Goal: Information Seeking & Learning: Learn about a topic

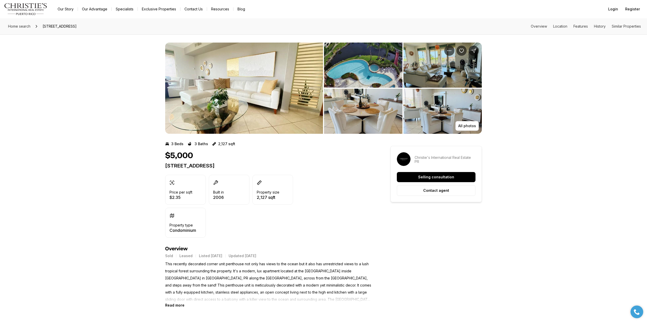
click at [337, 172] on div "$5,000 75 OCEAN DR #341 HUMACAO PR, 00791 Price per sqft $2.35 Built in 2006 Pr…" at bounding box center [268, 194] width 207 height 87
click at [28, 27] on span "Home search" at bounding box center [19, 26] width 22 height 4
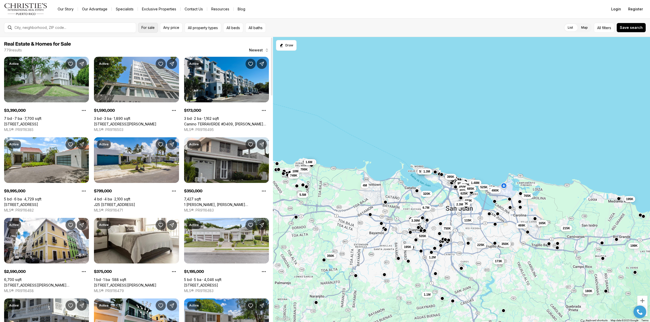
click at [150, 27] on span "For sale" at bounding box center [147, 28] width 13 height 4
click at [155, 56] on label "For rent" at bounding box center [174, 57] width 67 height 12
click at [200, 55] on button "For rent" at bounding box center [202, 55] width 4 height 0
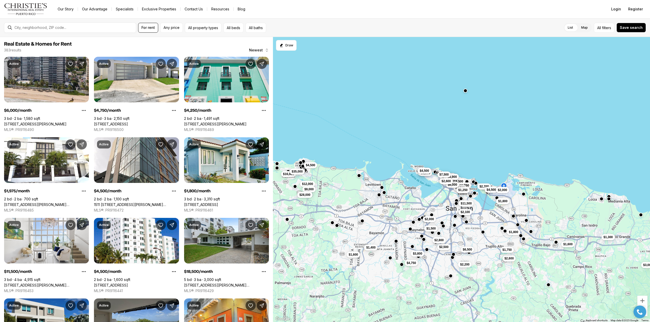
click at [390, 80] on div "$1,800 $11,500 $2,100 $1,800 $6,500 $2,200 $1,600 $2,600 $3,000 $1,750 $1,300 $…" at bounding box center [461, 180] width 377 height 286
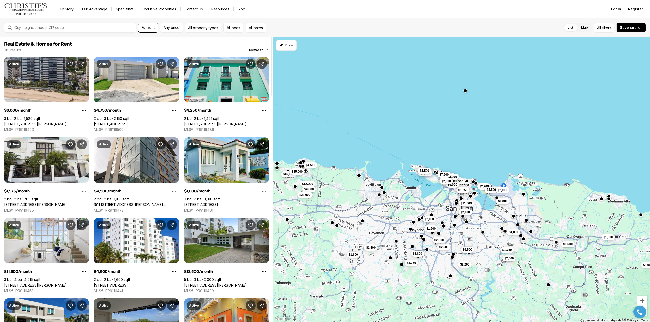
click at [40, 203] on link "1158 MAGDALENA AVENUE #2, SAN JUAN PR, 00907" at bounding box center [46, 205] width 85 height 5
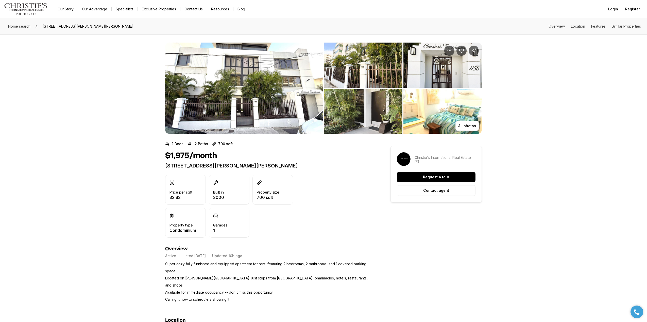
click at [236, 107] on img "View image gallery" at bounding box center [244, 88] width 158 height 91
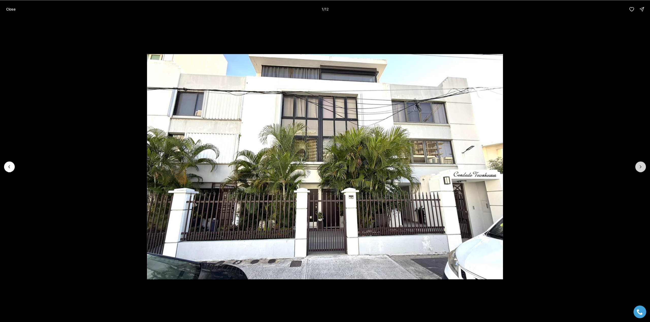
click at [639, 167] on icon "Next slide" at bounding box center [640, 166] width 5 height 5
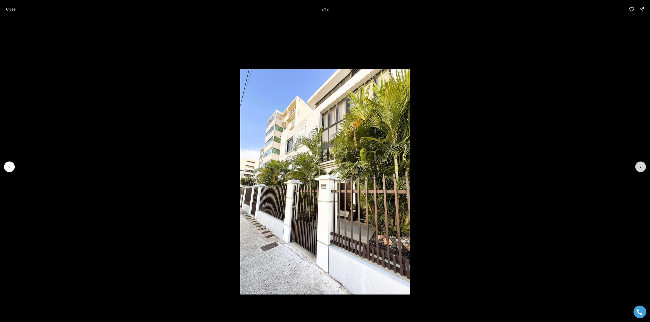
click at [639, 167] on icon "Next slide" at bounding box center [640, 166] width 5 height 5
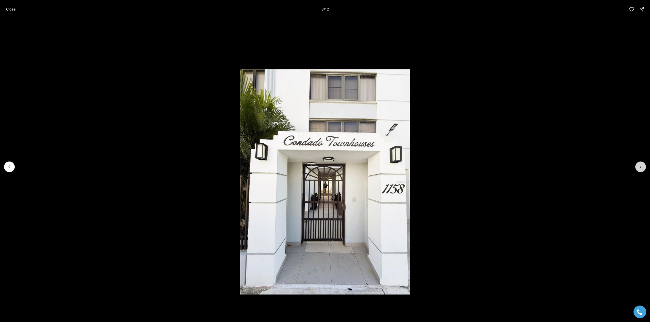
click at [639, 167] on icon "Next slide" at bounding box center [640, 166] width 5 height 5
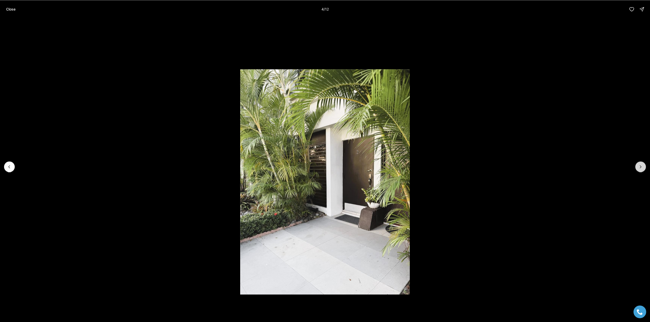
click at [639, 167] on icon "Next slide" at bounding box center [640, 166] width 5 height 5
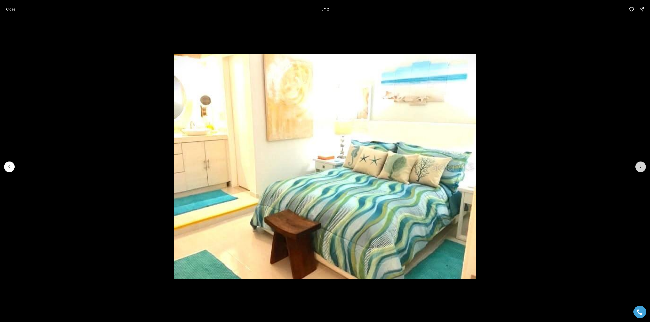
click at [639, 167] on icon "Next slide" at bounding box center [640, 166] width 5 height 5
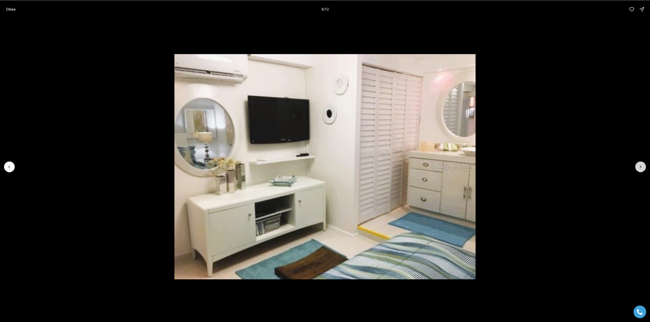
click at [639, 167] on icon "Next slide" at bounding box center [640, 166] width 5 height 5
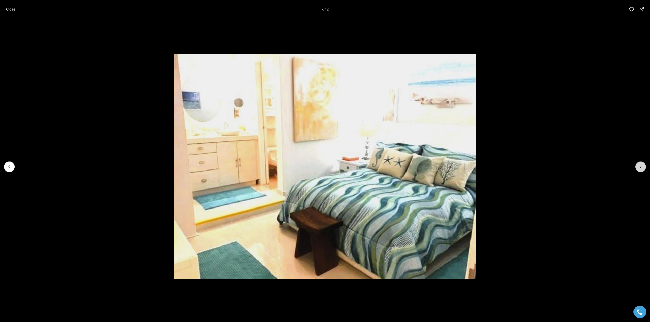
click at [639, 167] on icon "Next slide" at bounding box center [640, 166] width 5 height 5
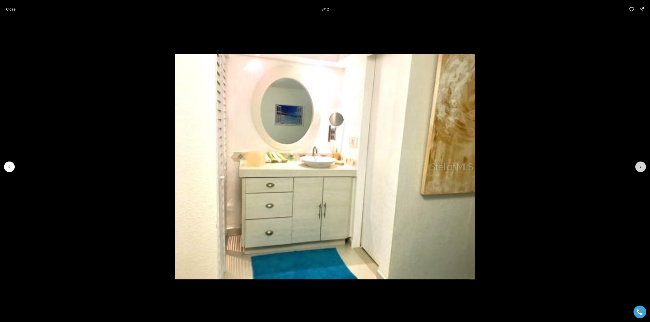
click at [639, 167] on icon "Next slide" at bounding box center [640, 166] width 5 height 5
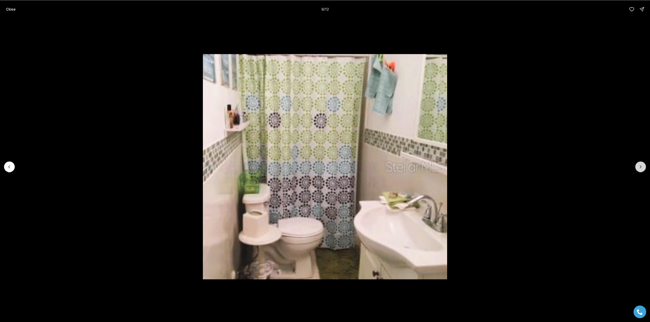
click at [639, 167] on icon "Next slide" at bounding box center [640, 166] width 5 height 5
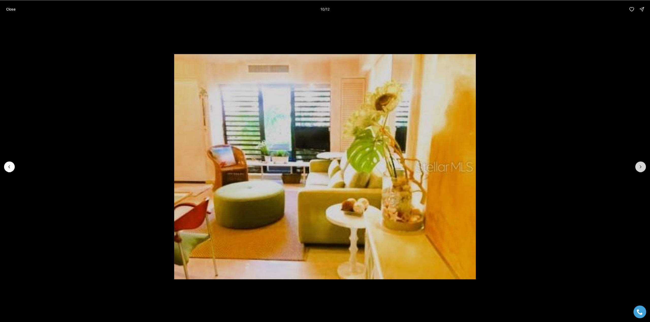
click at [639, 167] on icon "Next slide" at bounding box center [640, 166] width 5 height 5
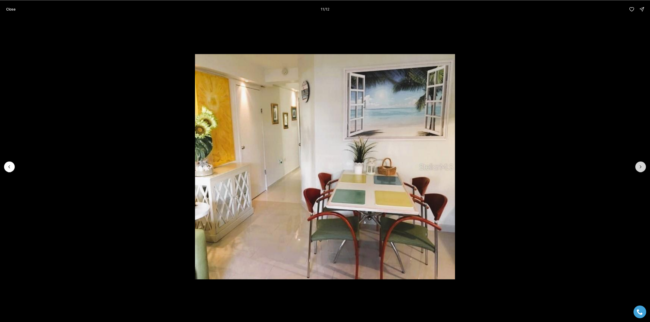
click at [639, 167] on icon "Next slide" at bounding box center [640, 166] width 5 height 5
click at [639, 167] on div at bounding box center [640, 167] width 11 height 11
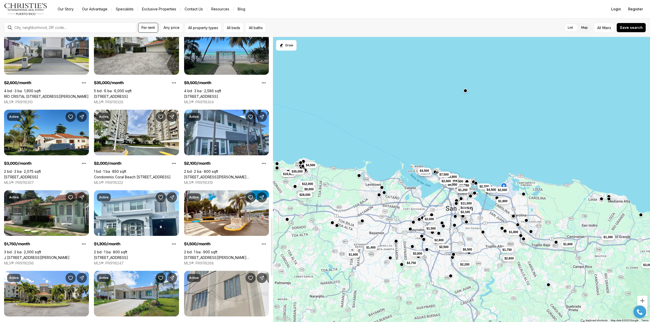
scroll to position [989, 0]
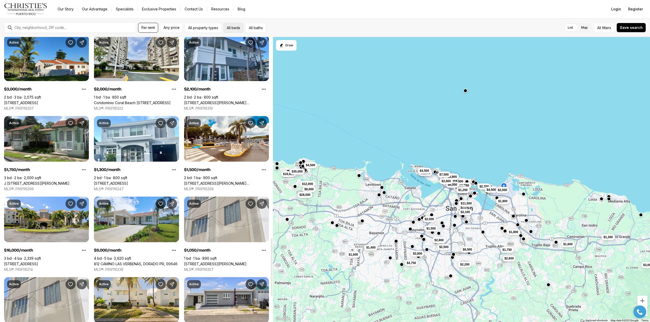
click at [237, 31] on button "All beds" at bounding box center [233, 28] width 20 height 10
click at [292, 47] on div "Any Studio 1 2 3 4 5+" at bounding box center [275, 43] width 105 height 16
click at [291, 44] on label "3" at bounding box center [291, 42] width 12 height 9
click at [290, 43] on button "3" at bounding box center [287, 40] width 5 height 5
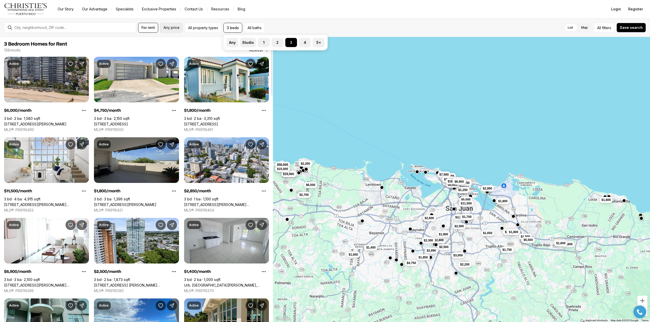
click at [176, 29] on span "Any price" at bounding box center [171, 28] width 16 height 4
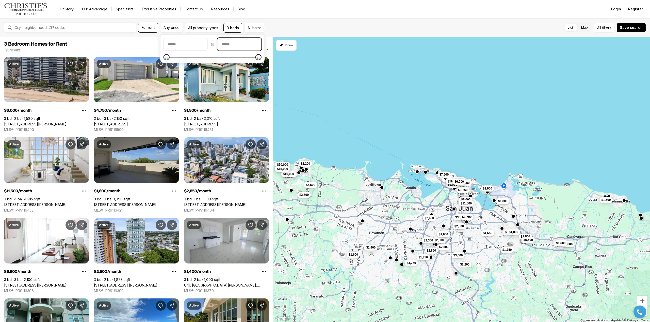
click at [245, 45] on input "priceMax" at bounding box center [239, 44] width 44 height 12
type input "**"
type input "******"
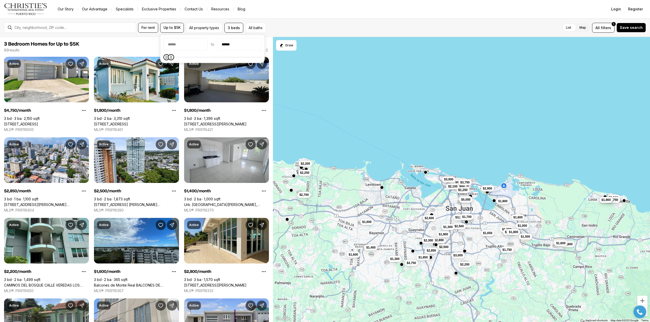
click at [466, 181] on span "$3,750" at bounding box center [464, 183] width 9 height 4
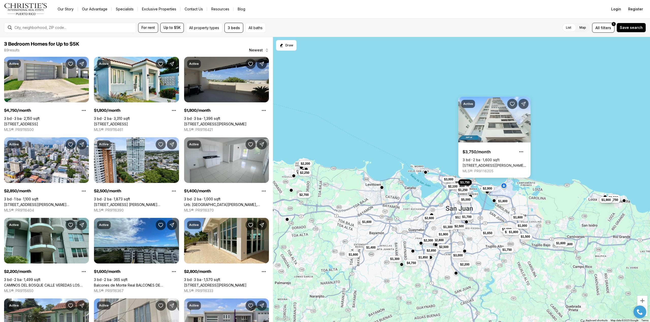
click at [466, 181] on span "$3,750" at bounding box center [464, 183] width 9 height 4
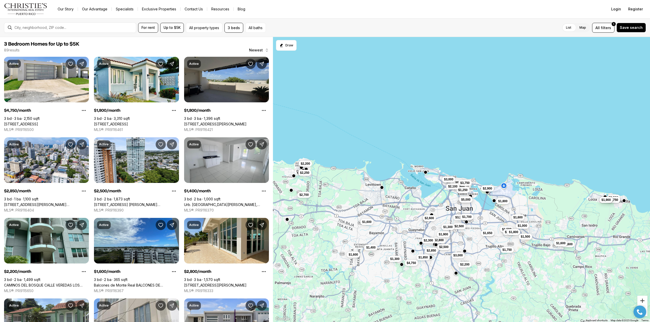
click at [640, 300] on button "Zoom in" at bounding box center [642, 301] width 10 height 10
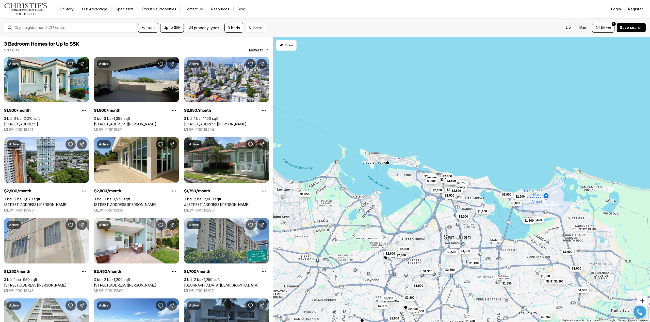
click at [640, 300] on button "Zoom in" at bounding box center [642, 301] width 10 height 10
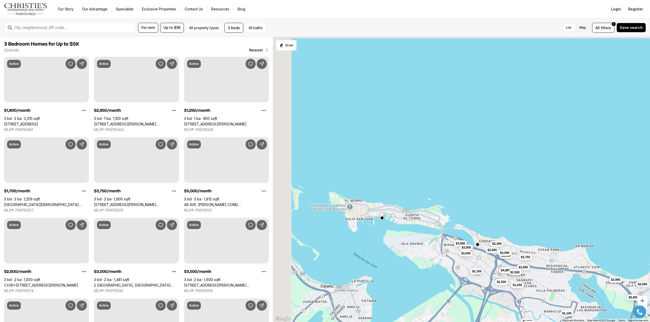
drag, startPoint x: 470, startPoint y: 147, endPoint x: 541, endPoint y: 222, distance: 103.6
click at [541, 222] on div "$1,100 $5,000 $5,000 $1,800 $3,500 $1,700 $2,300 $3,500 $5,000 $2,850 $4,800 $3…" at bounding box center [461, 180] width 377 height 286
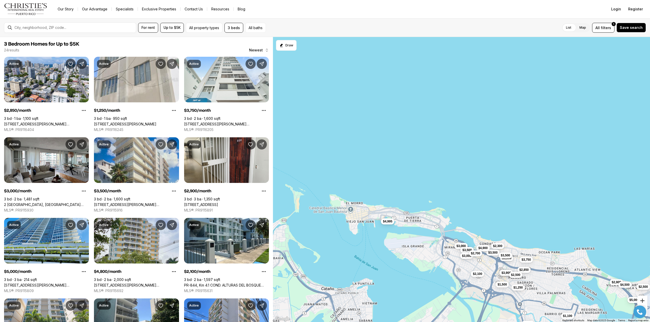
click at [642, 300] on button "Zoom in" at bounding box center [642, 301] width 10 height 10
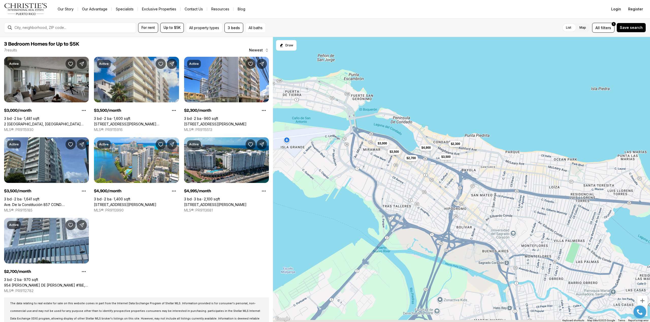
drag, startPoint x: 537, startPoint y: 192, endPoint x: 465, endPoint y: 25, distance: 182.5
click at [465, 25] on div "For rent Up to $5K All property types 3 beds All baths List Map List Map All fi…" at bounding box center [325, 170] width 650 height 304
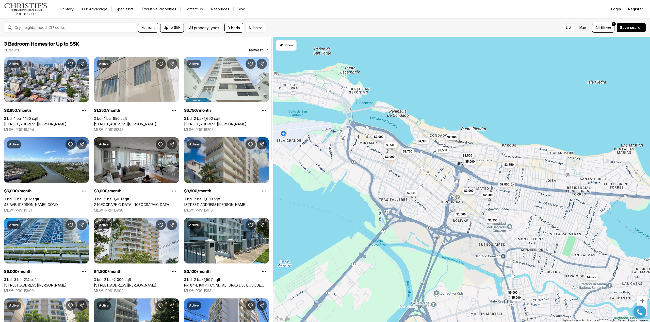
click at [234, 203] on link "69 CII SANTIAGO IGLESIAS #5A, SAN JUAN PR, 00907" at bounding box center [226, 205] width 85 height 5
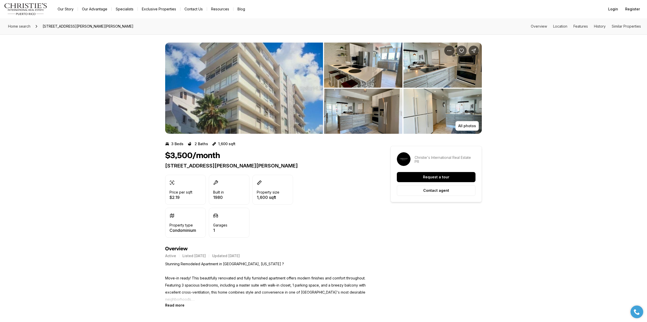
click at [255, 82] on img "View image gallery" at bounding box center [244, 88] width 158 height 91
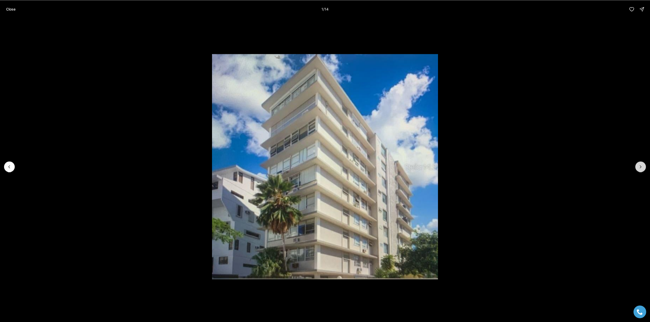
click at [640, 166] on icon "Next slide" at bounding box center [640, 166] width 5 height 5
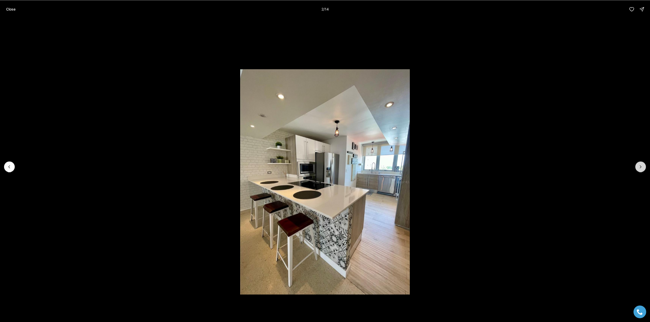
click at [640, 166] on icon "Next slide" at bounding box center [640, 166] width 5 height 5
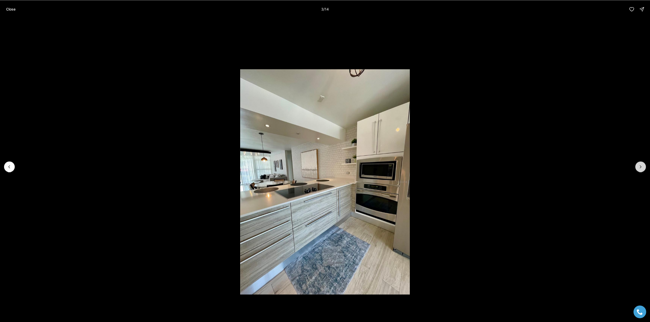
click at [640, 166] on icon "Next slide" at bounding box center [640, 166] width 5 height 5
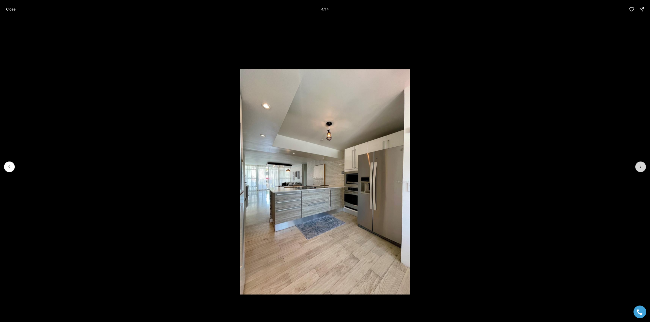
click at [640, 166] on icon "Next slide" at bounding box center [640, 166] width 5 height 5
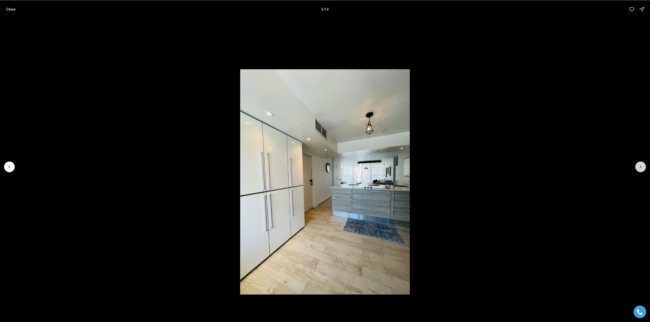
click at [640, 166] on icon "Next slide" at bounding box center [640, 166] width 5 height 5
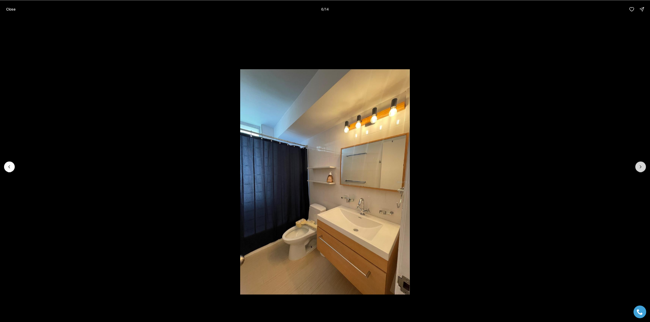
click at [640, 166] on icon "Next slide" at bounding box center [640, 166] width 5 height 5
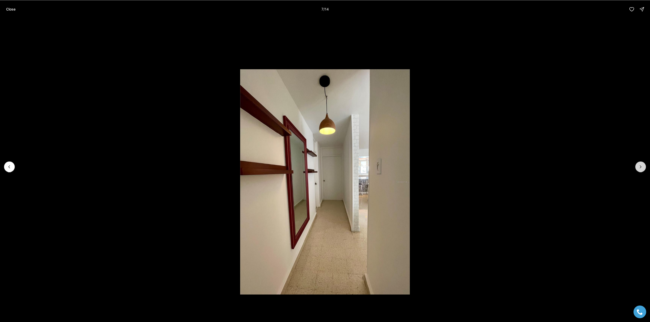
click at [640, 166] on icon "Next slide" at bounding box center [640, 166] width 5 height 5
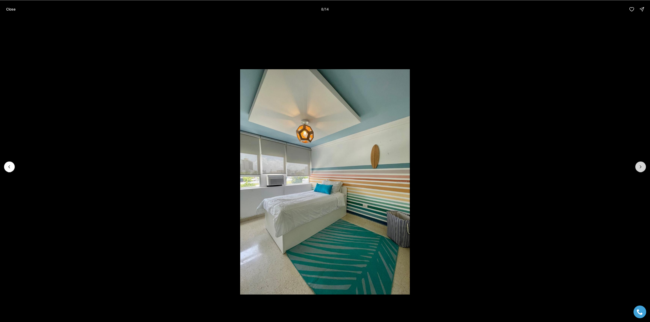
click at [640, 166] on icon "Next slide" at bounding box center [640, 166] width 5 height 5
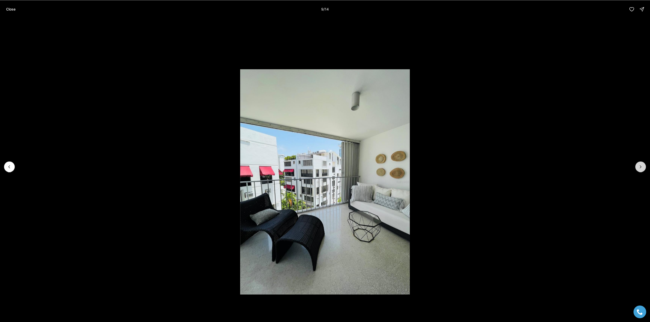
click at [640, 166] on icon "Next slide" at bounding box center [640, 166] width 5 height 5
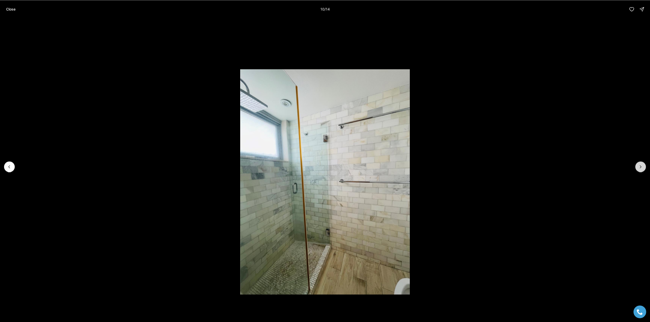
click at [640, 166] on icon "Next slide" at bounding box center [640, 166] width 5 height 5
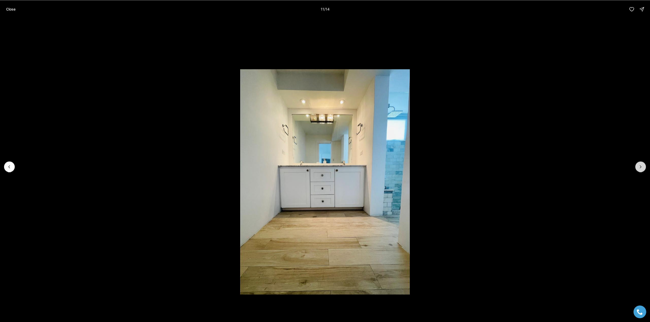
click at [640, 166] on icon "Next slide" at bounding box center [640, 166] width 5 height 5
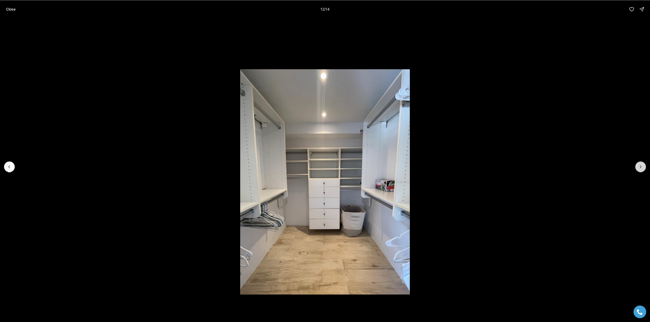
click at [640, 166] on icon "Next slide" at bounding box center [640, 166] width 5 height 5
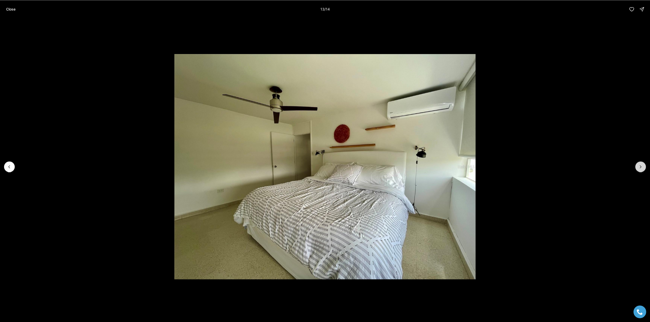
click at [640, 166] on icon "Next slide" at bounding box center [640, 166] width 5 height 5
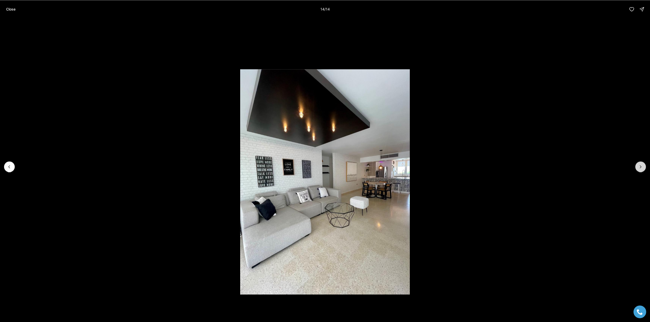
click at [640, 166] on div at bounding box center [640, 167] width 11 height 11
click at [640, 168] on div at bounding box center [640, 167] width 11 height 11
click at [14, 8] on p "Close" at bounding box center [10, 9] width 9 height 4
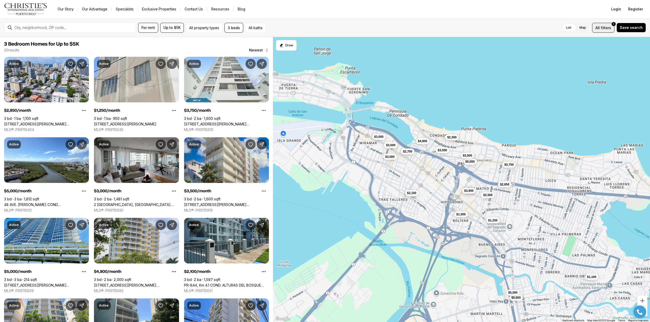
click at [606, 28] on span "filters" at bounding box center [605, 27] width 10 height 5
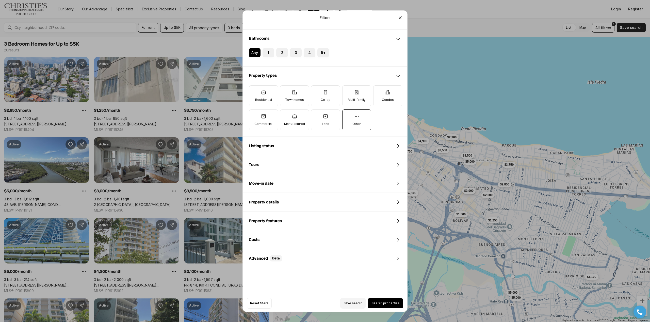
scroll to position [122, 0]
click at [327, 218] on div "Property features" at bounding box center [325, 219] width 164 height 18
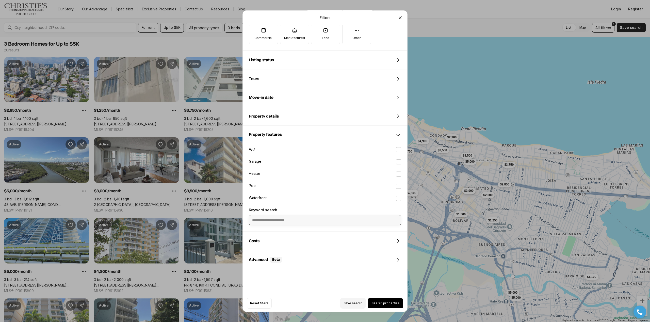
scroll to position [207, 0]
click at [323, 218] on input "Keyword search" at bounding box center [325, 220] width 152 height 10
type input "*********"
click at [380, 304] on span "See 8 properties" at bounding box center [385, 304] width 26 height 4
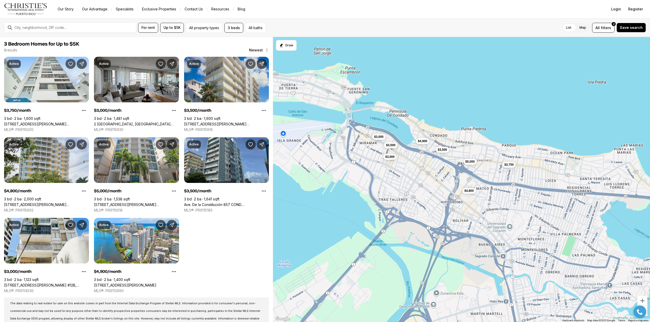
click at [441, 149] on span "$3,500" at bounding box center [441, 150] width 9 height 4
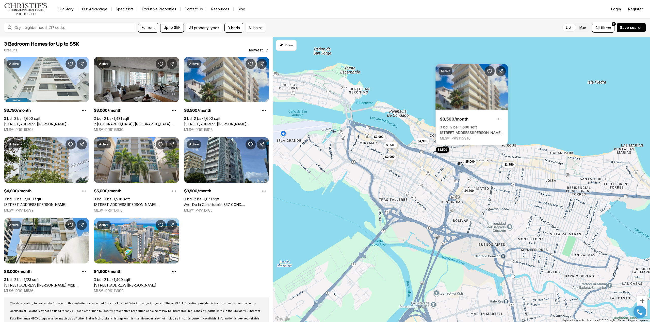
click at [441, 149] on span "$3,500" at bounding box center [441, 150] width 9 height 4
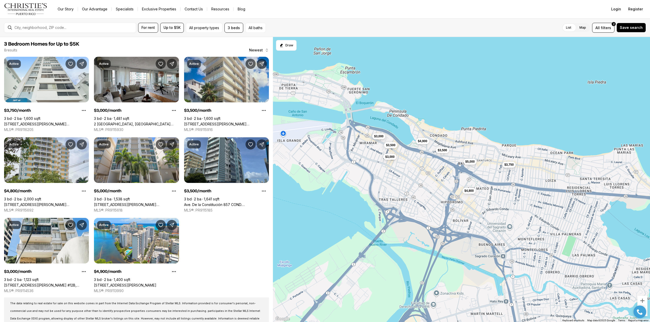
click at [377, 136] on span "$3,000" at bounding box center [378, 136] width 9 height 4
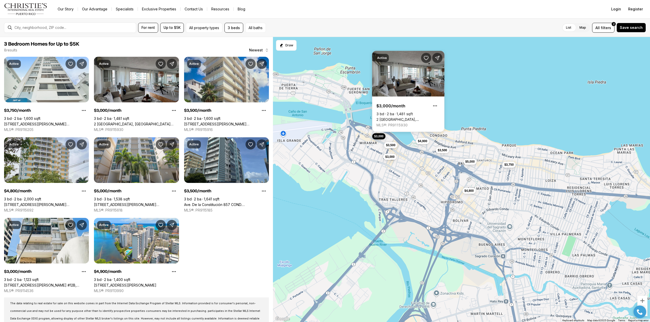
click at [377, 136] on span "$3,000" at bounding box center [378, 136] width 9 height 4
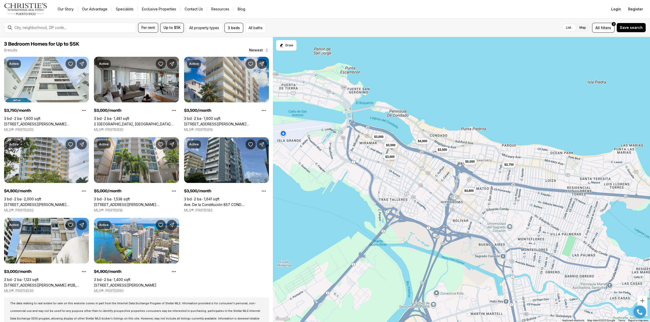
click at [442, 150] on span "$3,500" at bounding box center [441, 150] width 9 height 4
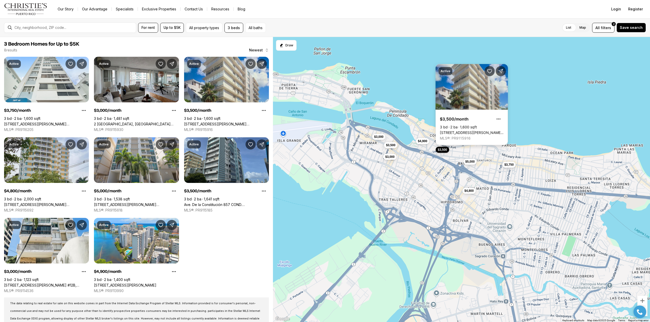
click at [470, 131] on link "69 CII SANTIAGO IGLESIAS #5A, SAN JUAN PR, 00907" at bounding box center [471, 133] width 64 height 5
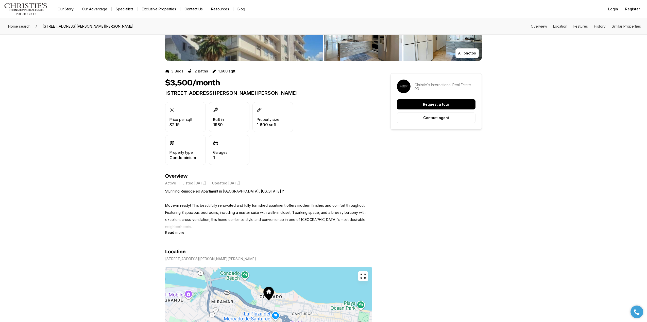
scroll to position [101, 0]
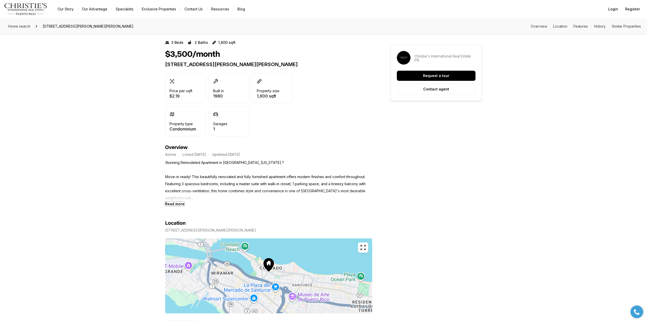
click at [175, 203] on b "Read more" at bounding box center [174, 204] width 19 height 4
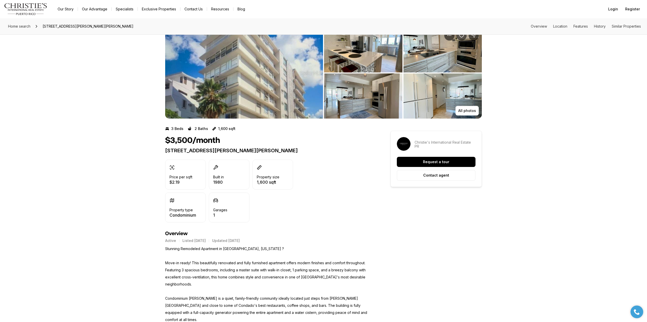
scroll to position [0, 0]
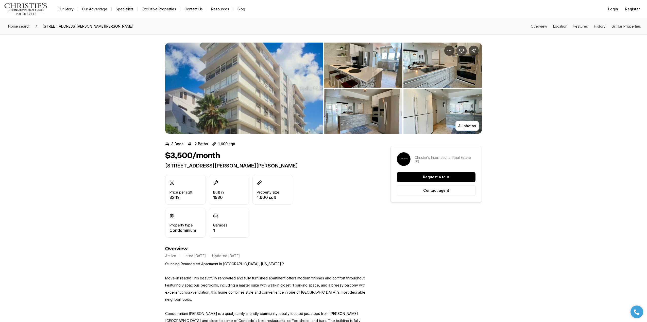
click at [229, 98] on img "View image gallery" at bounding box center [244, 88] width 158 height 91
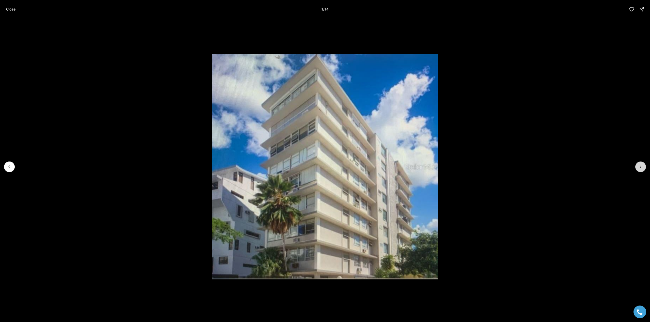
click at [641, 169] on icon "Next slide" at bounding box center [640, 166] width 5 height 5
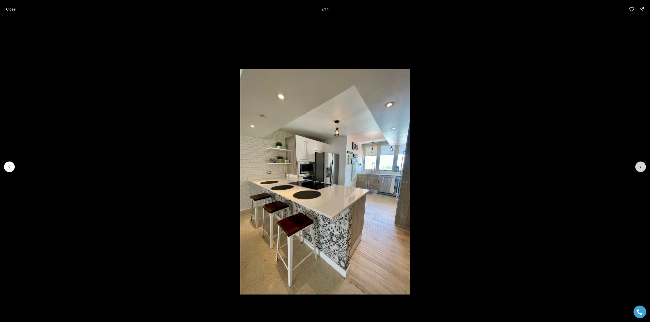
click at [641, 169] on icon "Next slide" at bounding box center [640, 166] width 5 height 5
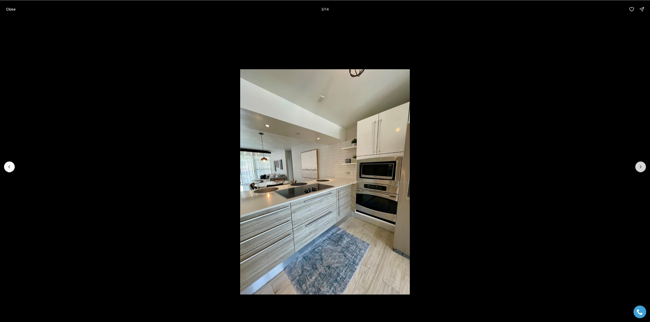
click at [641, 169] on icon "Next slide" at bounding box center [640, 166] width 5 height 5
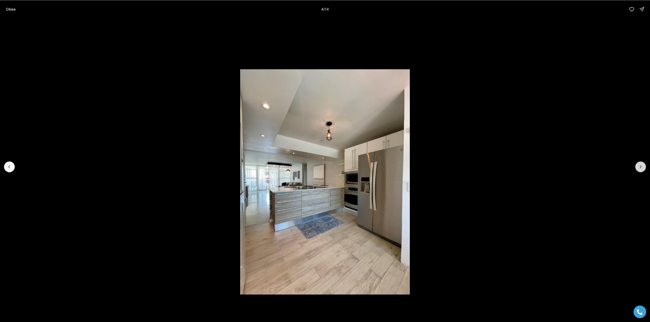
click at [641, 169] on icon "Next slide" at bounding box center [640, 166] width 5 height 5
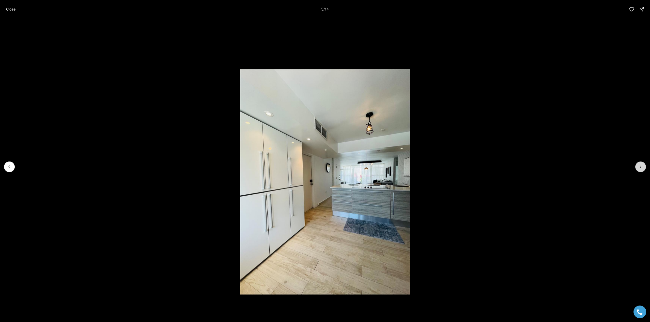
click at [641, 169] on icon "Next slide" at bounding box center [640, 166] width 5 height 5
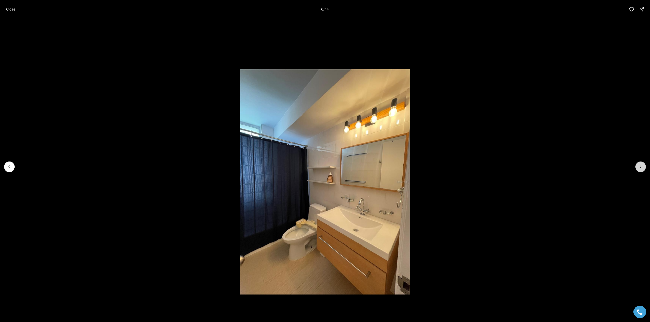
click at [641, 169] on icon "Next slide" at bounding box center [640, 166] width 5 height 5
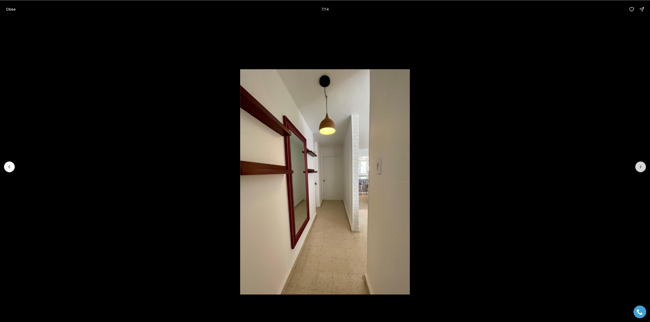
click at [641, 169] on icon "Next slide" at bounding box center [640, 166] width 5 height 5
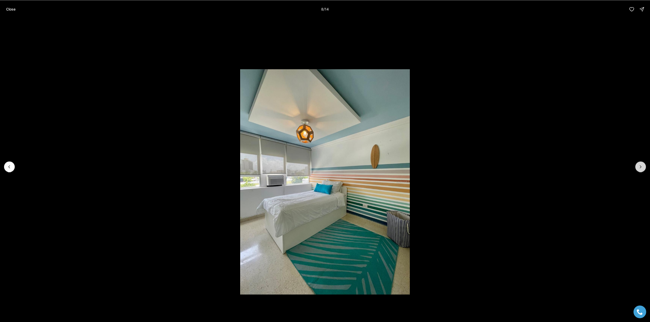
click at [641, 169] on icon "Next slide" at bounding box center [640, 166] width 5 height 5
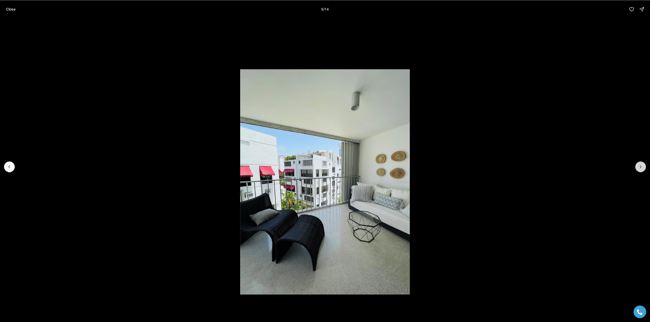
click at [641, 169] on icon "Next slide" at bounding box center [640, 166] width 5 height 5
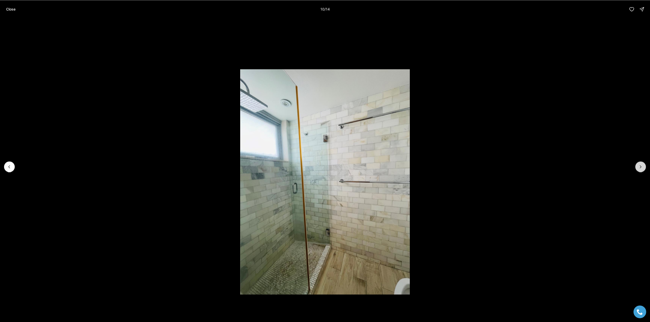
click at [641, 169] on icon "Next slide" at bounding box center [640, 166] width 5 height 5
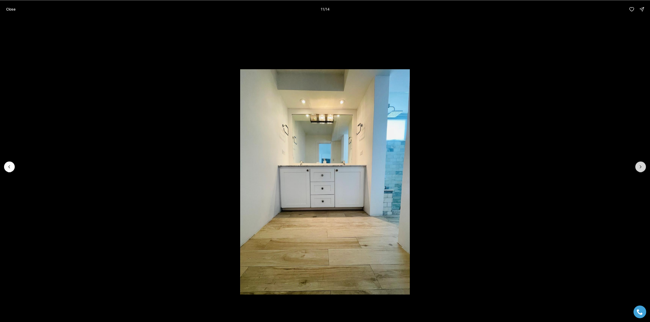
click at [641, 169] on icon "Next slide" at bounding box center [640, 166] width 5 height 5
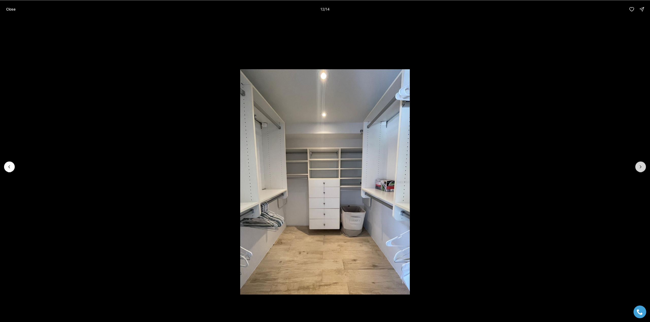
click at [641, 169] on icon "Next slide" at bounding box center [640, 166] width 5 height 5
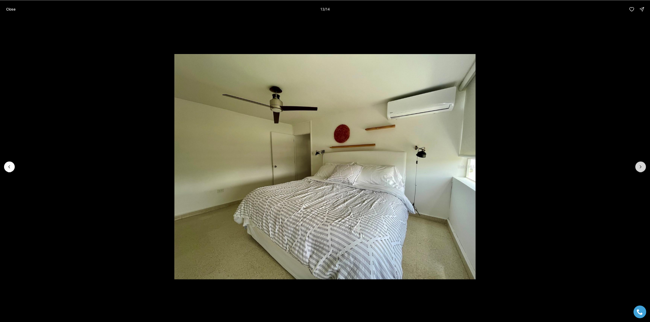
click at [641, 169] on icon "Next slide" at bounding box center [640, 166] width 5 height 5
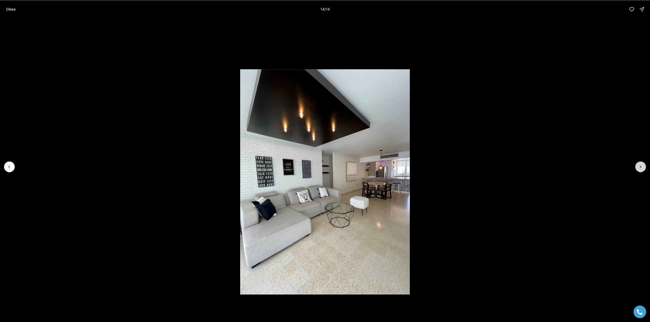
click at [641, 169] on div at bounding box center [640, 167] width 11 height 11
click at [12, 9] on p "Close" at bounding box center [10, 9] width 9 height 4
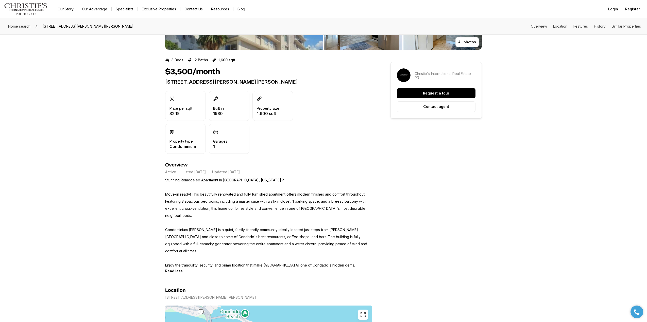
scroll to position [51, 0]
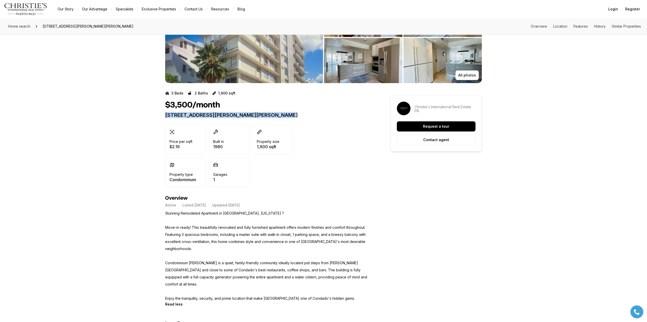
drag, startPoint x: 163, startPoint y: 114, endPoint x: 279, endPoint y: 113, distance: 115.7
copy p "69 CII [PERSON_NAME] #5A [GEOGRAPHIC_DATA][PERSON_NAME],"
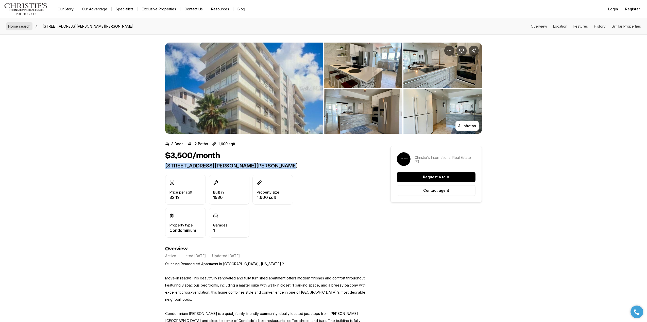
click at [17, 27] on span "Home search" at bounding box center [19, 26] width 22 height 4
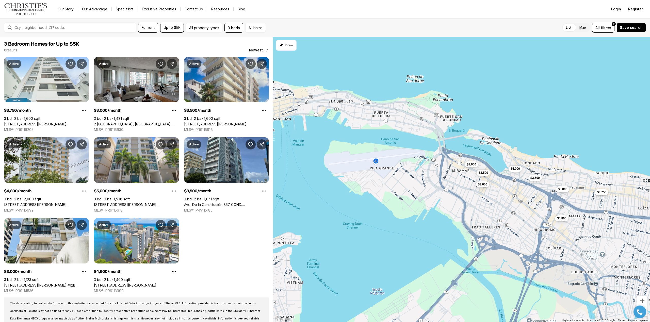
drag, startPoint x: 425, startPoint y: 94, endPoint x: 524, endPoint y: 123, distance: 103.5
click at [524, 123] on div "$3,750 $3,000 $3,500 $4,800 $5,000 $3,500 $3,000 $4,900" at bounding box center [461, 180] width 377 height 286
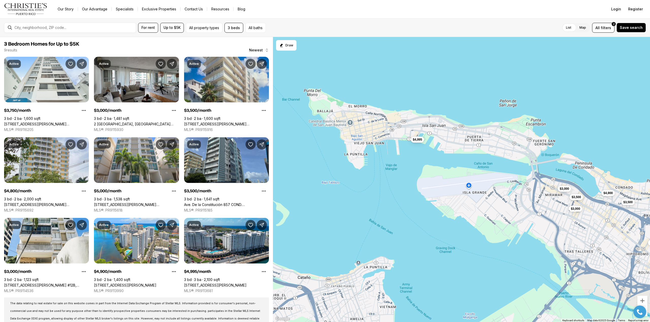
drag, startPoint x: 499, startPoint y: 99, endPoint x: 593, endPoint y: 124, distance: 97.0
click at [593, 124] on div "$3,750 $3,000 $3,500 $4,800 $5,000 $3,500 $3,000 $4,900 $4,995" at bounding box center [461, 180] width 377 height 286
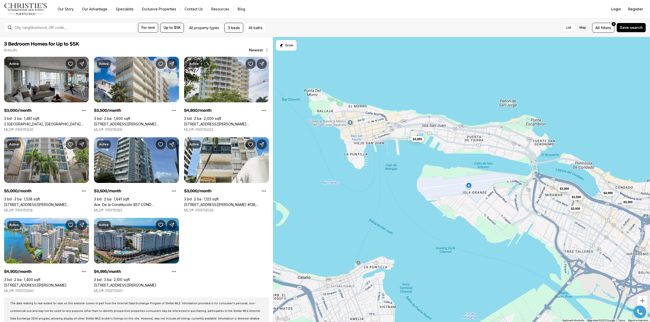
click at [415, 140] on span "$4,995" at bounding box center [416, 139] width 9 height 4
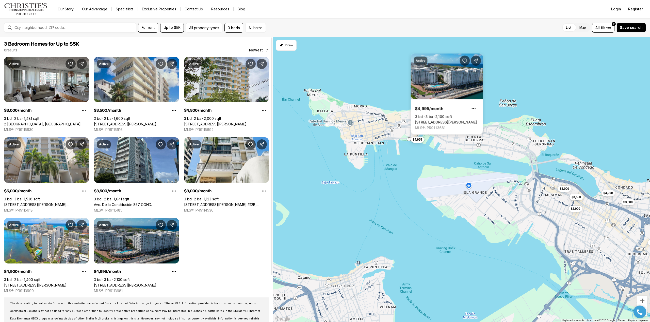
click at [135, 283] on link "[STREET_ADDRESS][PERSON_NAME]" at bounding box center [125, 285] width 62 height 5
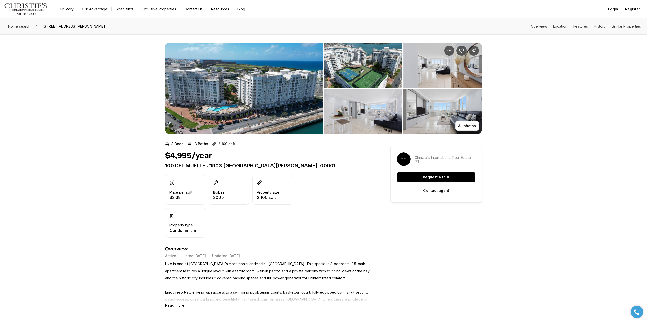
click at [253, 101] on img "View image gallery" at bounding box center [244, 88] width 158 height 91
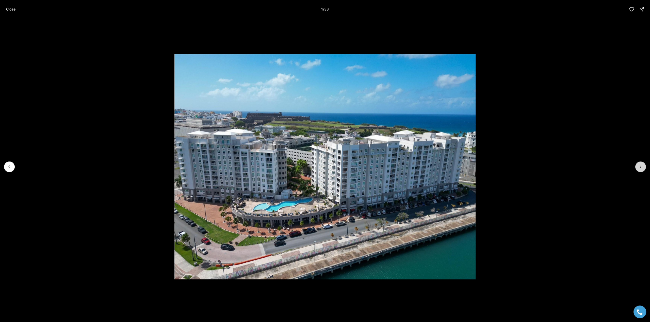
click at [638, 168] on icon "Next slide" at bounding box center [640, 166] width 5 height 5
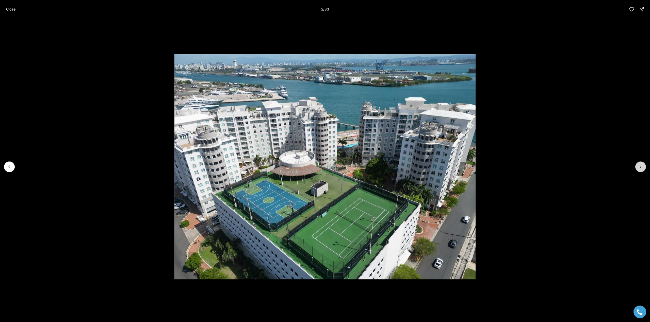
click at [640, 167] on icon "Next slide" at bounding box center [640, 167] width 1 height 3
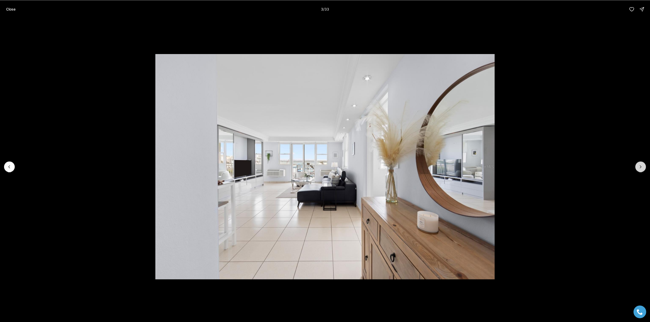
click at [640, 167] on icon "Next slide" at bounding box center [640, 167] width 1 height 3
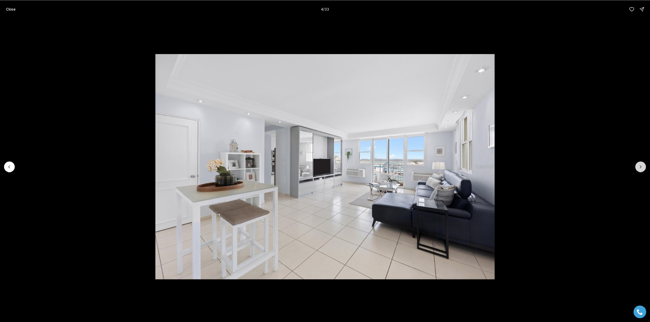
click at [640, 167] on icon "Next slide" at bounding box center [640, 167] width 1 height 3
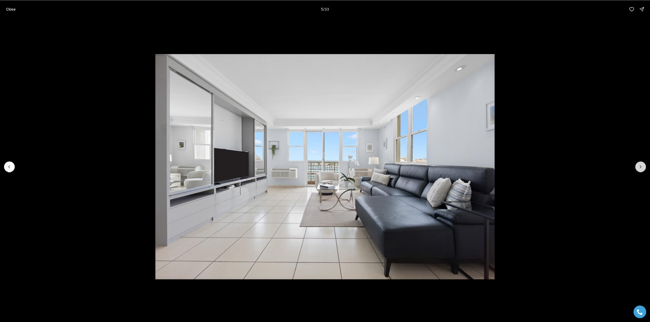
click at [640, 167] on icon "Next slide" at bounding box center [640, 167] width 1 height 3
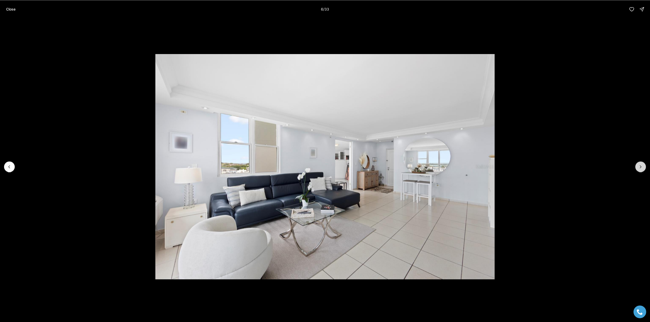
click at [640, 167] on icon "Next slide" at bounding box center [640, 167] width 1 height 3
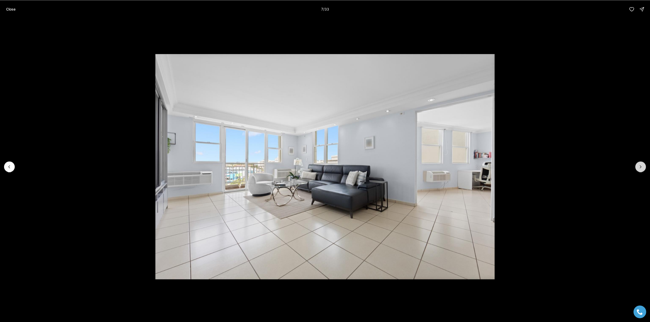
click at [640, 167] on icon "Next slide" at bounding box center [640, 167] width 1 height 3
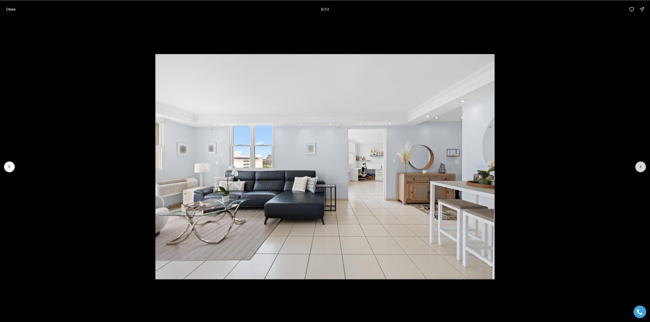
click at [640, 167] on icon "Next slide" at bounding box center [640, 167] width 1 height 3
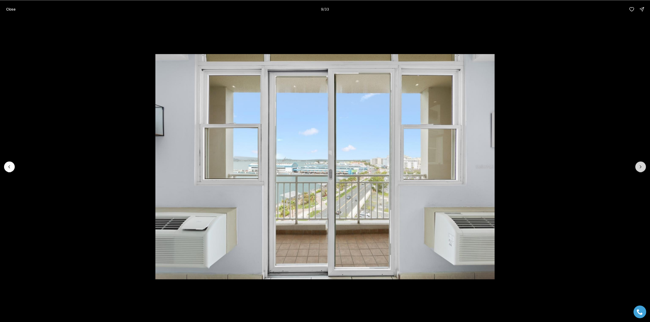
click at [640, 167] on icon "Next slide" at bounding box center [640, 167] width 1 height 3
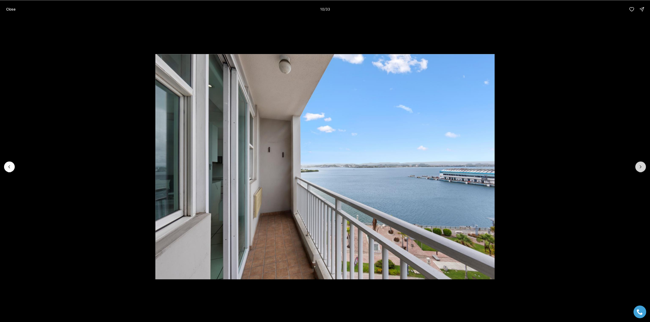
click at [640, 167] on icon "Next slide" at bounding box center [640, 167] width 1 height 3
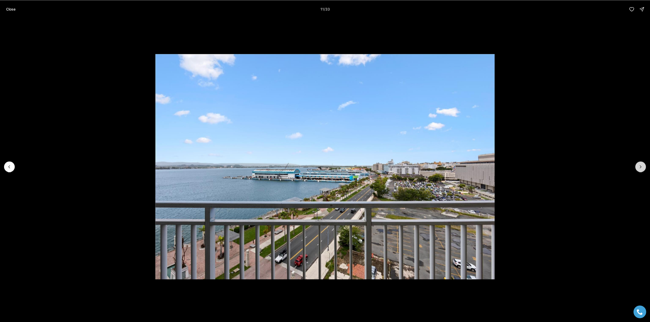
click at [640, 167] on icon "Next slide" at bounding box center [640, 167] width 1 height 3
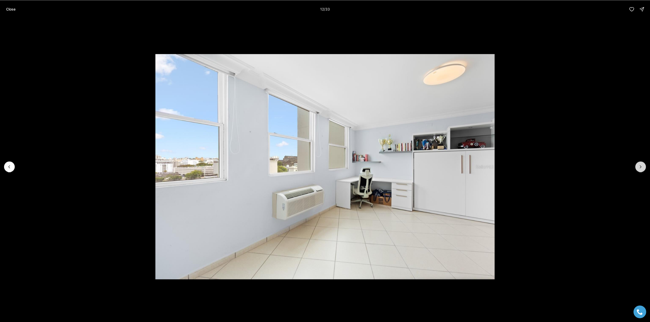
click at [640, 167] on icon "Next slide" at bounding box center [640, 167] width 1 height 3
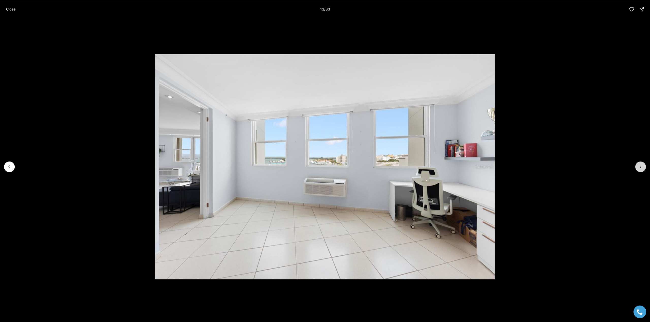
click at [640, 167] on icon "Next slide" at bounding box center [640, 167] width 1 height 3
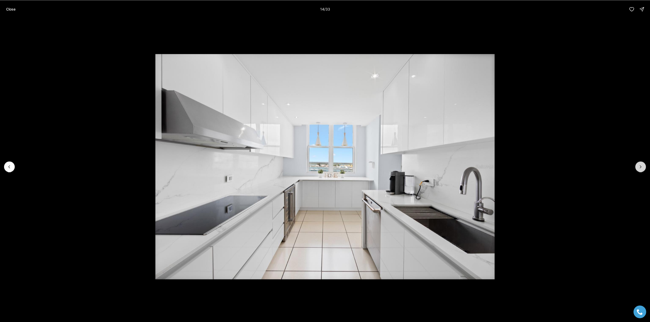
click at [640, 167] on icon "Next slide" at bounding box center [640, 167] width 1 height 3
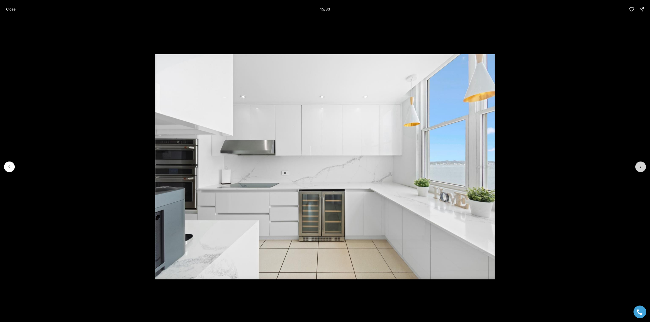
click at [640, 167] on icon "Next slide" at bounding box center [640, 167] width 1 height 3
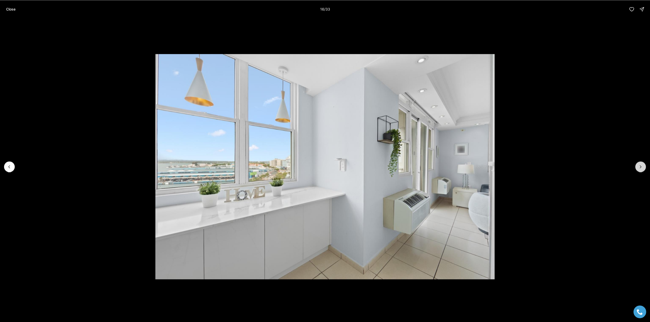
click at [640, 167] on icon "Next slide" at bounding box center [640, 167] width 1 height 3
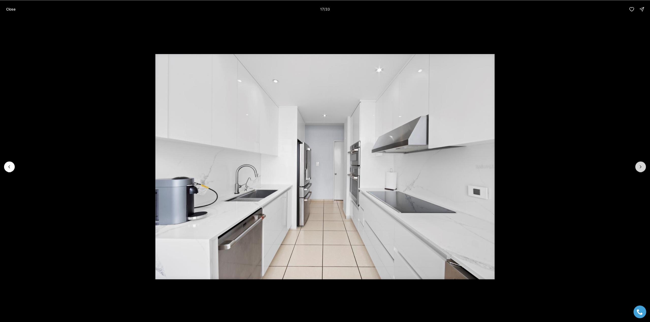
click at [640, 167] on icon "Next slide" at bounding box center [640, 167] width 1 height 3
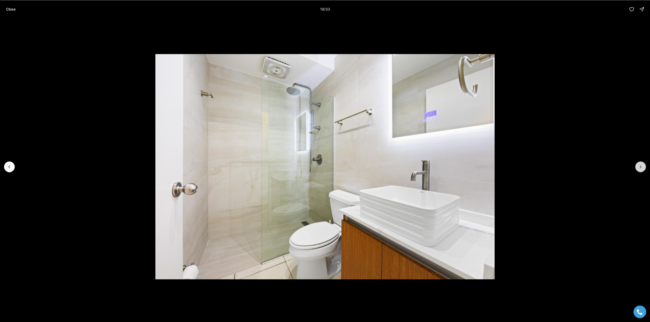
click at [640, 167] on icon "Next slide" at bounding box center [640, 167] width 1 height 3
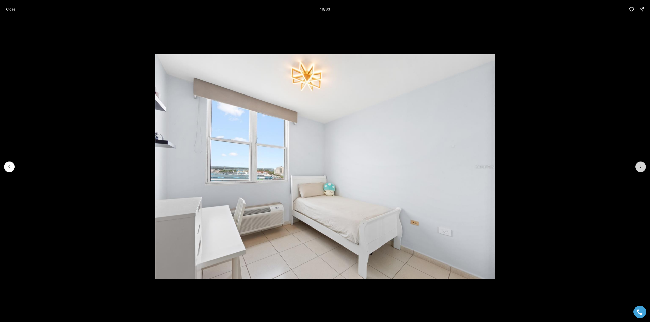
click at [640, 167] on icon "Next slide" at bounding box center [640, 167] width 1 height 3
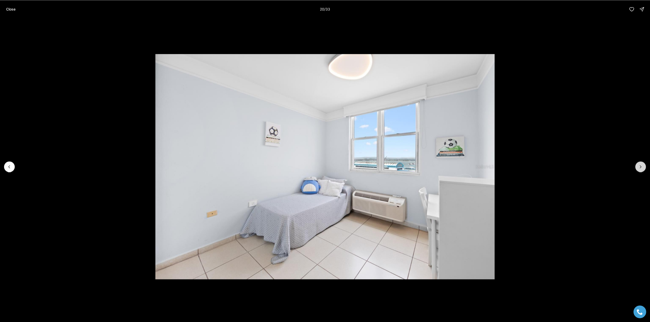
click at [640, 167] on icon "Next slide" at bounding box center [640, 167] width 1 height 3
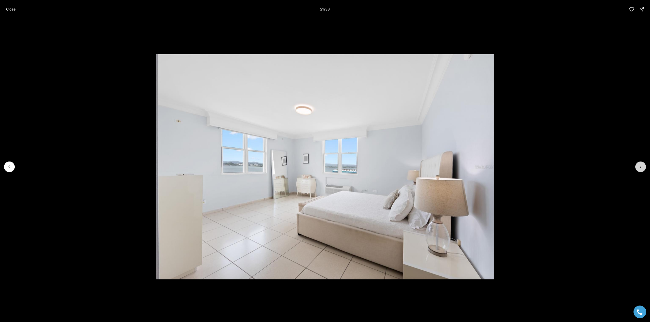
click at [640, 167] on icon "Next slide" at bounding box center [640, 167] width 1 height 3
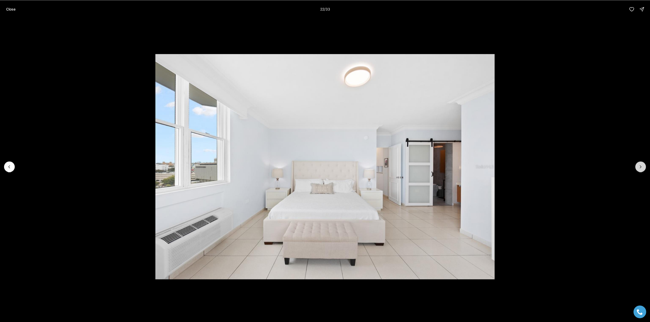
click at [640, 167] on icon "Next slide" at bounding box center [640, 167] width 1 height 3
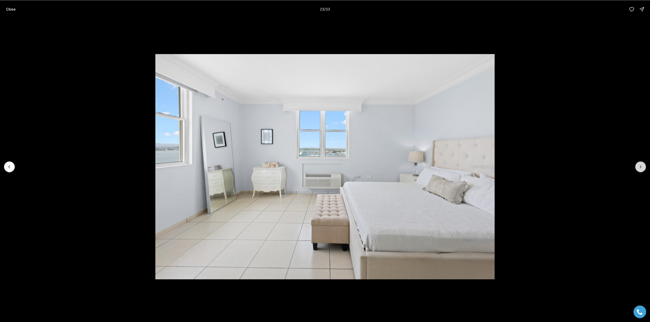
click at [640, 167] on icon "Next slide" at bounding box center [640, 167] width 1 height 3
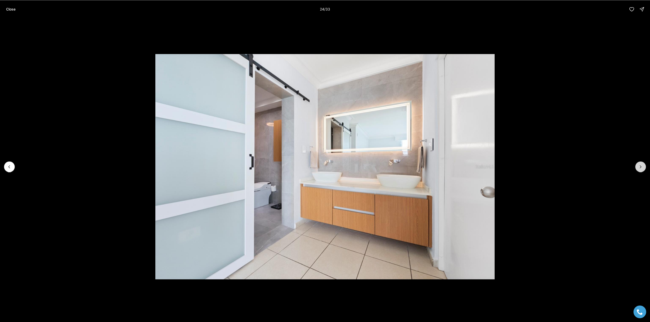
click at [640, 167] on icon "Next slide" at bounding box center [640, 167] width 1 height 3
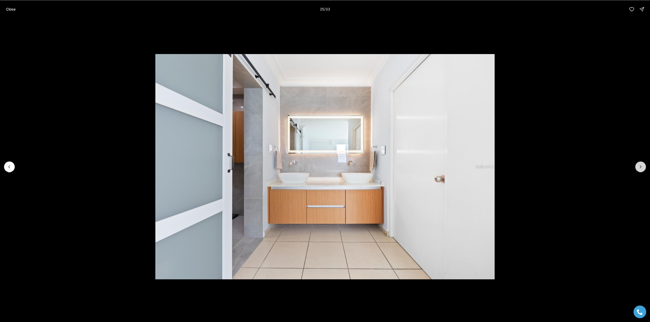
click at [640, 167] on icon "Next slide" at bounding box center [640, 167] width 1 height 3
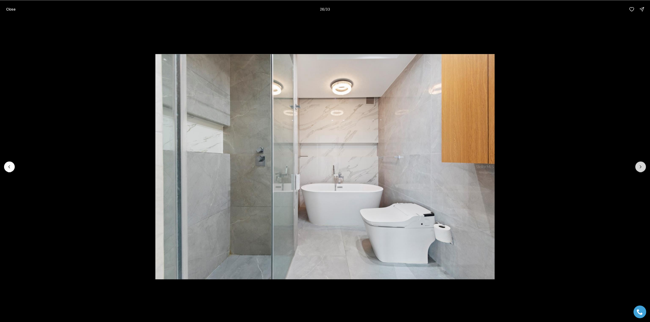
click at [640, 167] on icon "Next slide" at bounding box center [640, 167] width 1 height 3
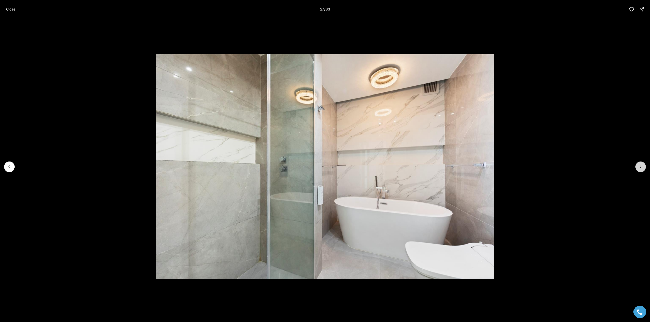
click at [640, 167] on icon "Next slide" at bounding box center [640, 167] width 1 height 3
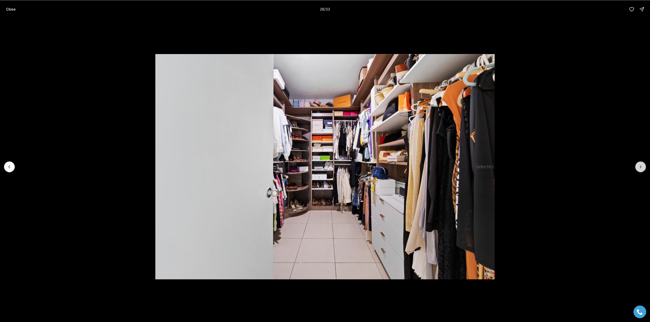
click at [640, 167] on icon "Next slide" at bounding box center [640, 167] width 1 height 3
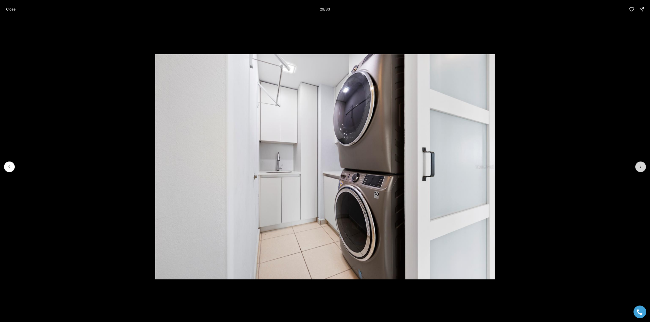
click at [640, 167] on icon "Next slide" at bounding box center [640, 167] width 1 height 3
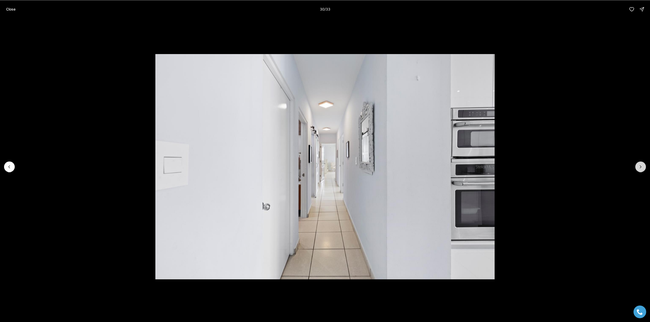
click at [640, 167] on icon "Next slide" at bounding box center [640, 167] width 1 height 3
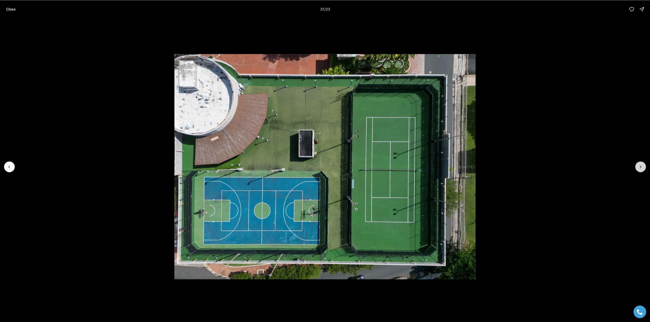
click at [640, 167] on icon "Next slide" at bounding box center [640, 167] width 1 height 3
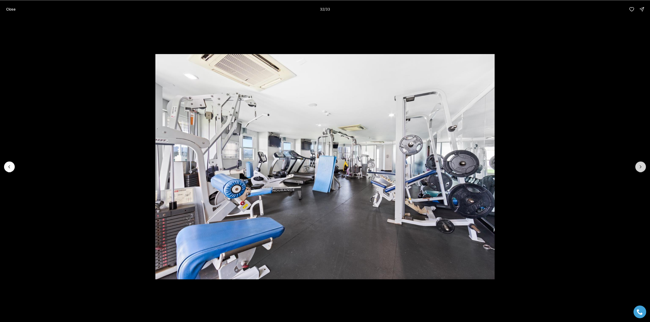
click at [640, 167] on icon "Next slide" at bounding box center [640, 167] width 1 height 3
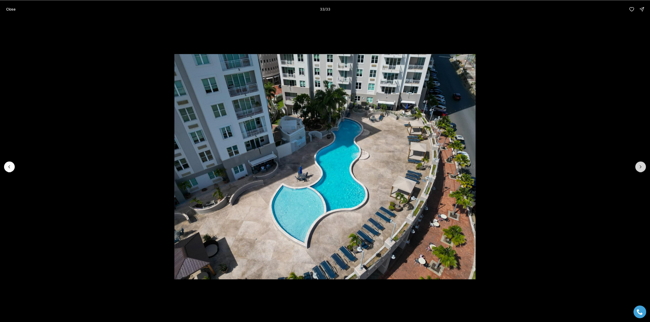
click at [640, 167] on div at bounding box center [640, 167] width 11 height 11
click at [14, 11] on p "Close" at bounding box center [10, 9] width 9 height 4
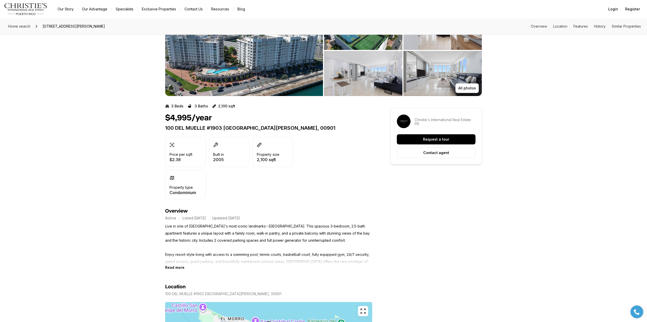
scroll to position [51, 0]
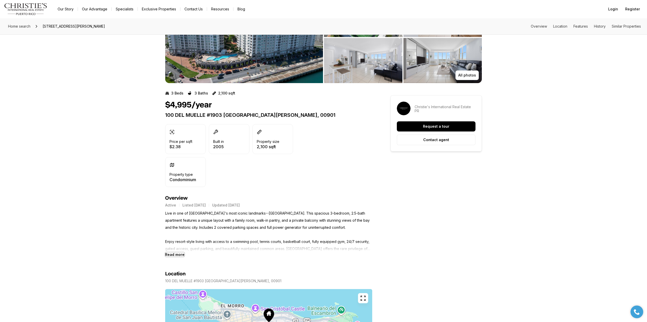
click at [177, 256] on b "Read more" at bounding box center [174, 255] width 19 height 4
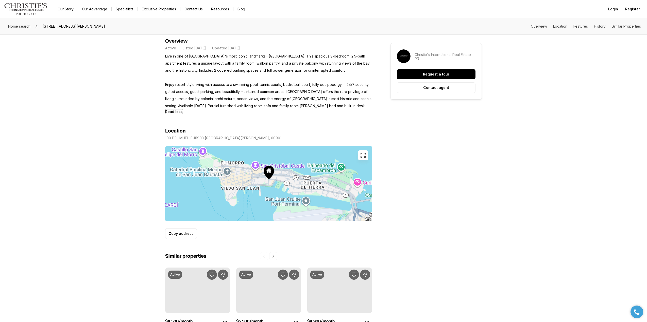
scroll to position [254, 0]
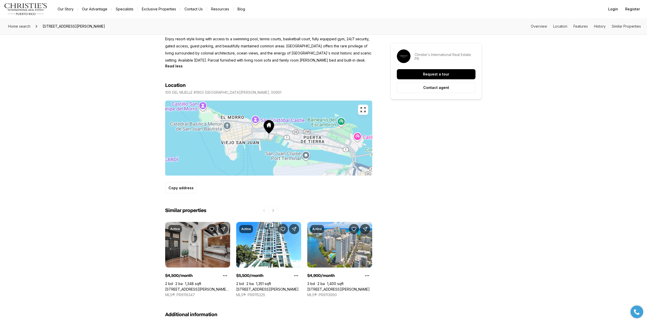
click at [207, 287] on link "[STREET_ADDRESS][PERSON_NAME][PERSON_NAME]" at bounding box center [197, 289] width 65 height 5
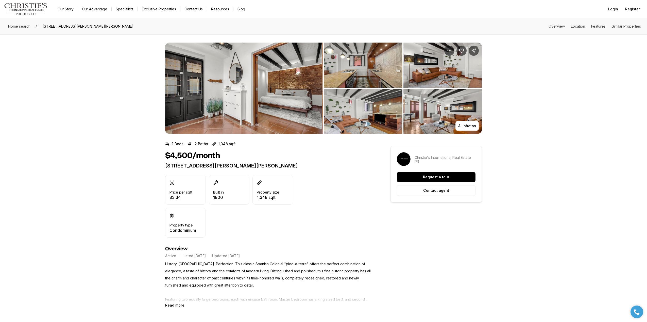
click at [246, 105] on img "View image gallery" at bounding box center [244, 88] width 158 height 91
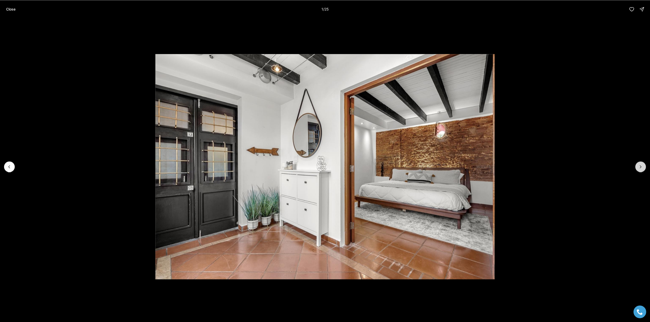
click at [639, 169] on icon "Next slide" at bounding box center [640, 166] width 5 height 5
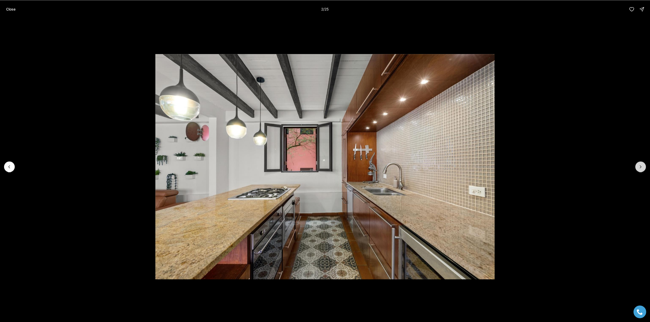
click at [645, 168] on button "Next slide" at bounding box center [640, 167] width 11 height 11
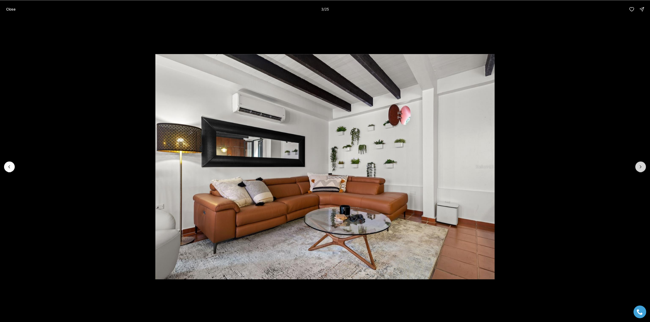
click at [645, 168] on button "Next slide" at bounding box center [640, 167] width 11 height 11
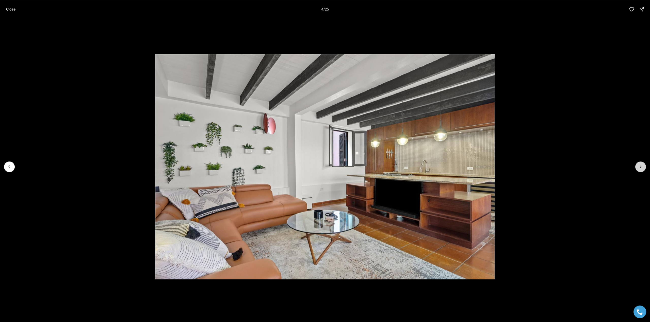
click at [645, 168] on button "Next slide" at bounding box center [640, 167] width 11 height 11
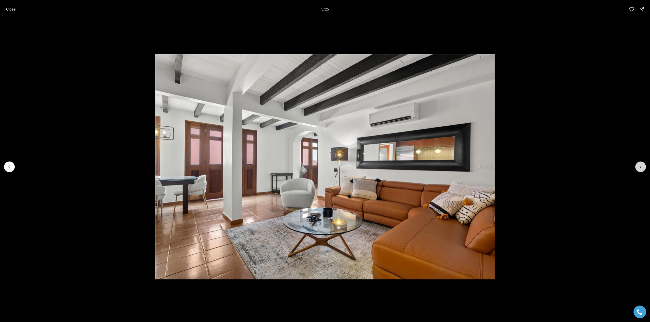
click at [645, 168] on button "Next slide" at bounding box center [640, 167] width 11 height 11
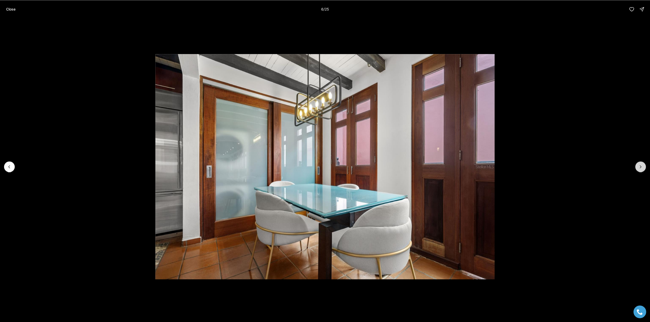
click at [641, 167] on icon "Next slide" at bounding box center [640, 166] width 5 height 5
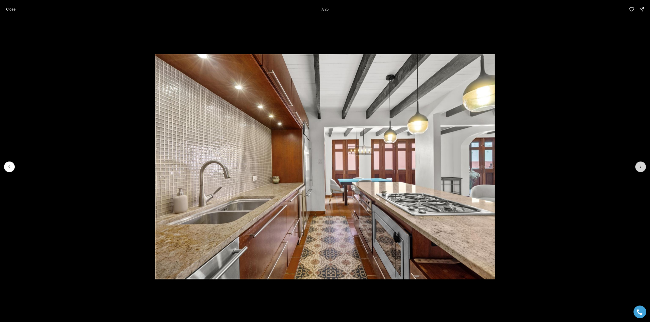
click at [641, 167] on icon "Next slide" at bounding box center [640, 166] width 5 height 5
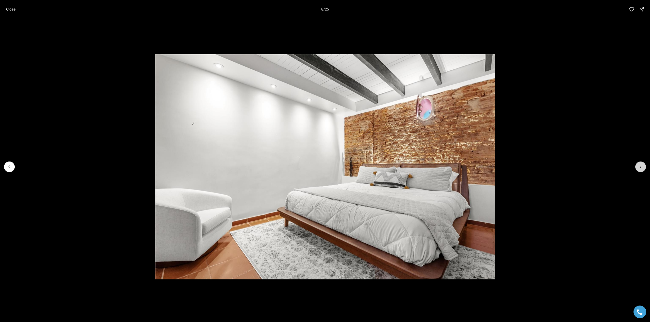
click at [641, 167] on icon "Next slide" at bounding box center [640, 166] width 5 height 5
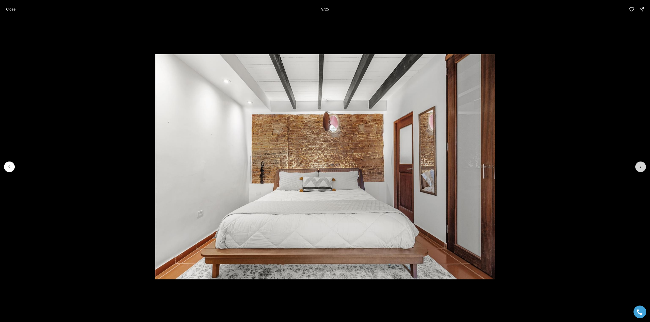
click at [641, 167] on icon "Next slide" at bounding box center [640, 166] width 5 height 5
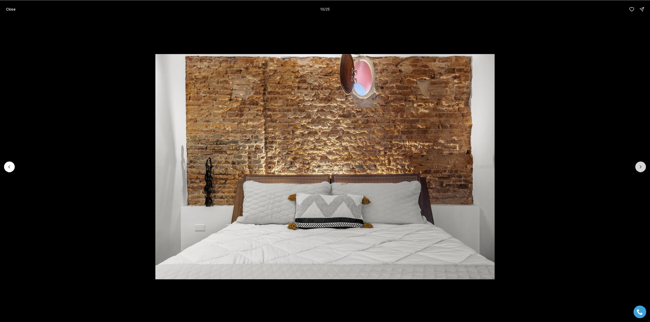
click at [641, 167] on icon "Next slide" at bounding box center [640, 166] width 5 height 5
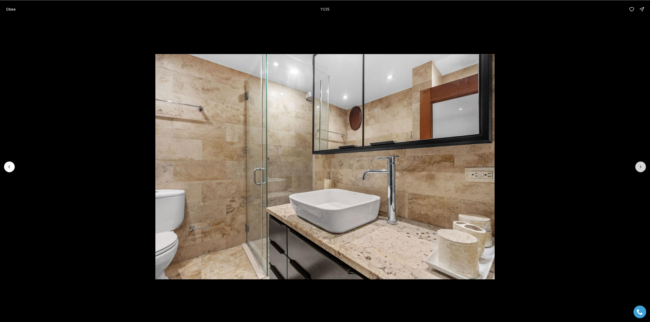
click at [641, 167] on icon "Next slide" at bounding box center [640, 166] width 5 height 5
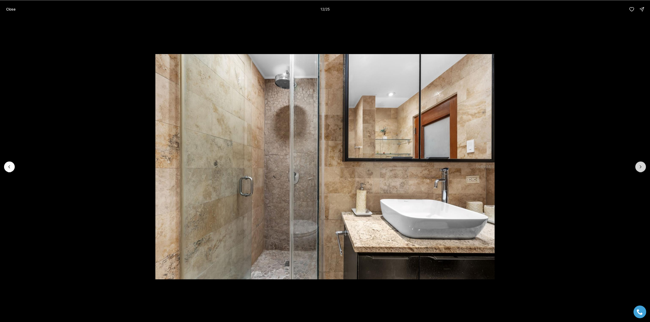
click at [641, 167] on icon "Next slide" at bounding box center [640, 166] width 5 height 5
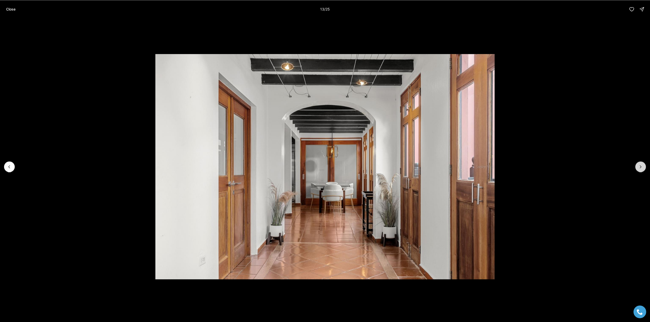
click at [641, 167] on icon "Next slide" at bounding box center [640, 166] width 5 height 5
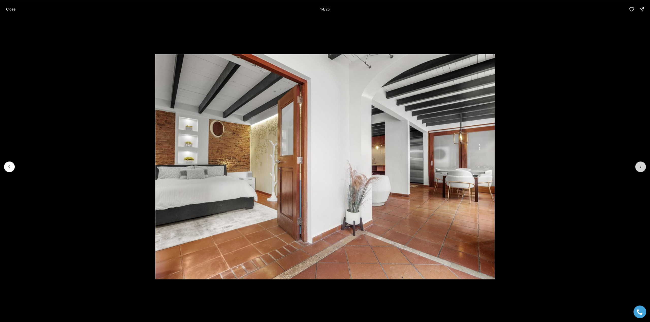
click at [641, 167] on icon "Next slide" at bounding box center [640, 166] width 5 height 5
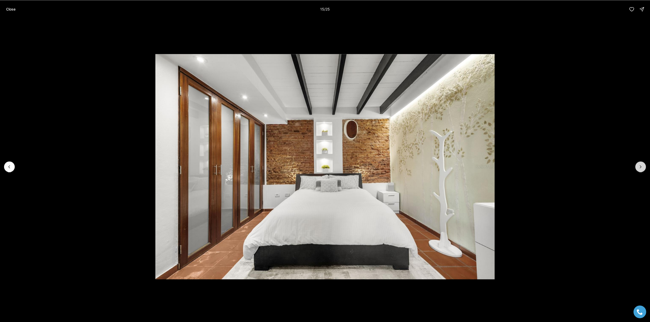
click at [641, 167] on icon "Next slide" at bounding box center [640, 166] width 5 height 5
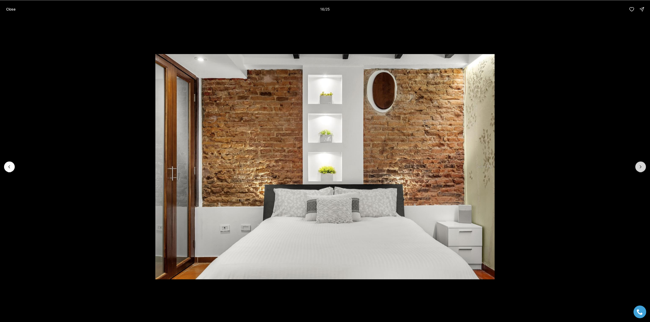
click at [641, 167] on icon "Next slide" at bounding box center [640, 166] width 5 height 5
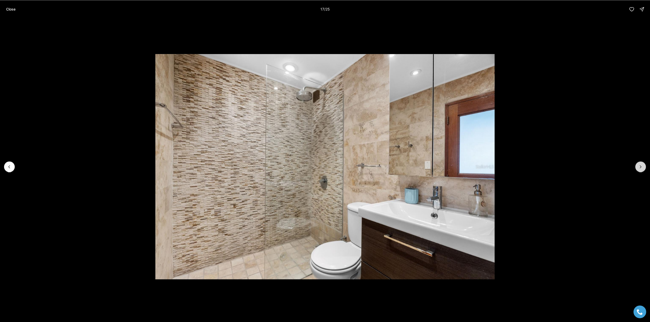
click at [641, 167] on icon "Next slide" at bounding box center [640, 166] width 5 height 5
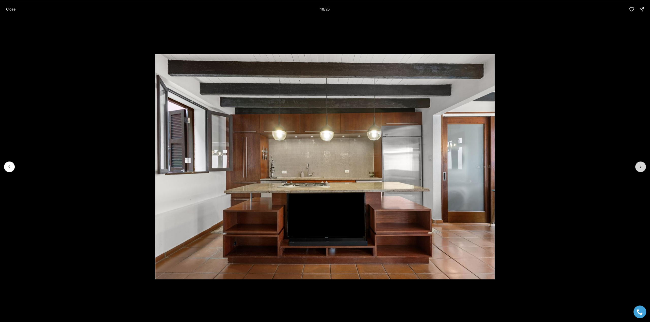
click at [641, 167] on icon "Next slide" at bounding box center [640, 166] width 5 height 5
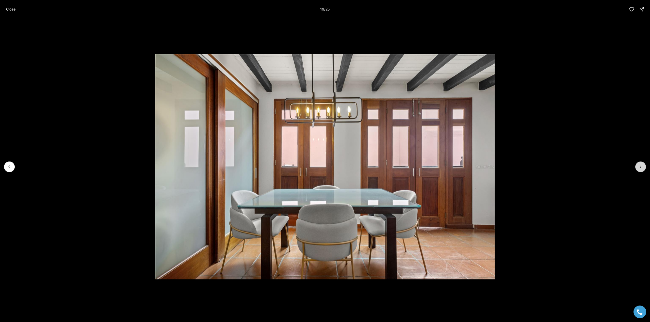
click at [641, 167] on icon "Next slide" at bounding box center [640, 166] width 5 height 5
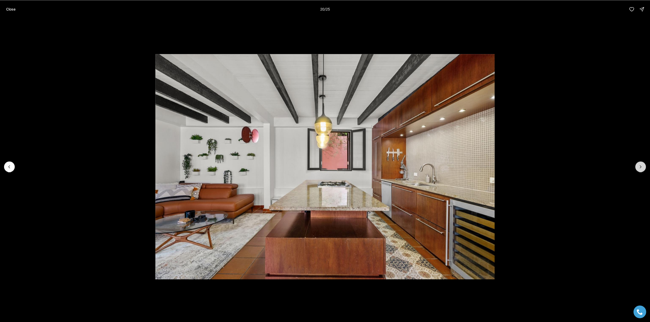
click at [641, 167] on icon "Next slide" at bounding box center [640, 166] width 5 height 5
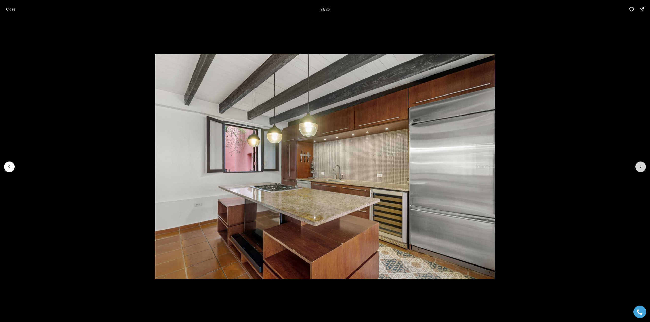
click at [641, 167] on icon "Next slide" at bounding box center [640, 166] width 5 height 5
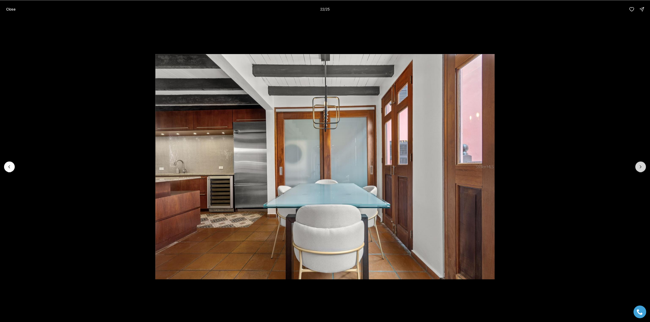
click at [641, 167] on icon "Next slide" at bounding box center [640, 166] width 5 height 5
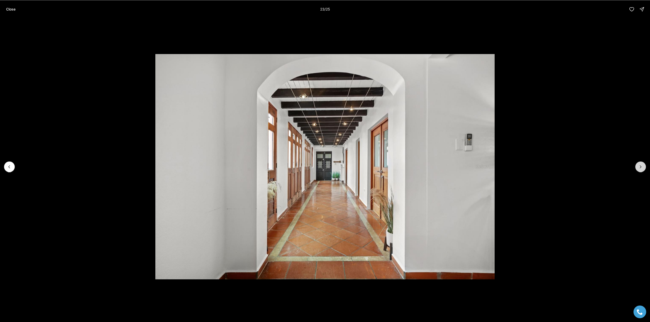
click at [641, 167] on icon "Next slide" at bounding box center [640, 166] width 5 height 5
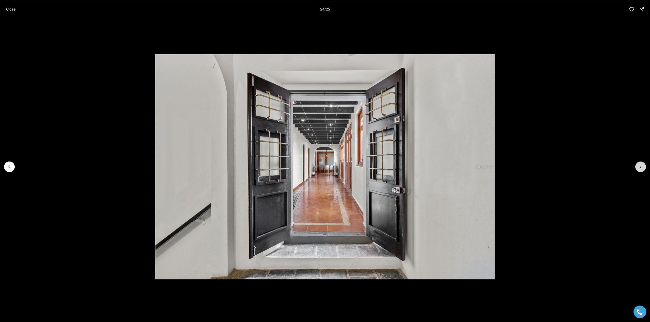
click at [641, 167] on icon "Next slide" at bounding box center [640, 166] width 5 height 5
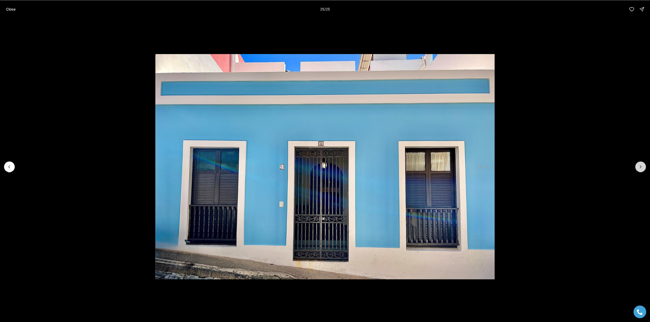
click at [641, 167] on div at bounding box center [640, 167] width 11 height 11
click at [9, 9] on p "Close" at bounding box center [10, 9] width 9 height 4
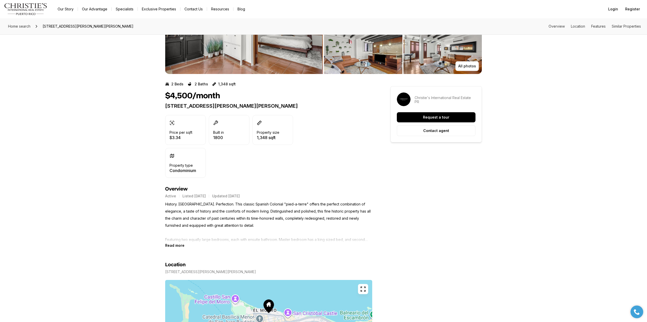
scroll to position [76, 0]
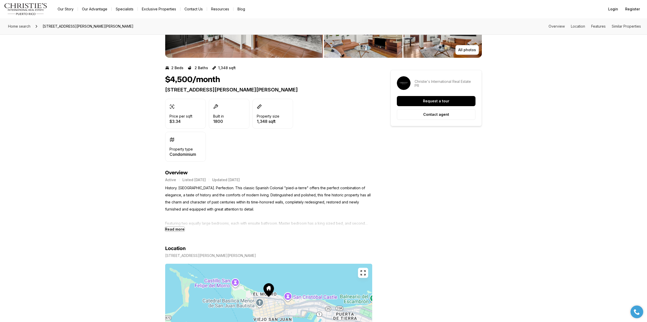
click at [176, 229] on b "Read more" at bounding box center [174, 229] width 19 height 4
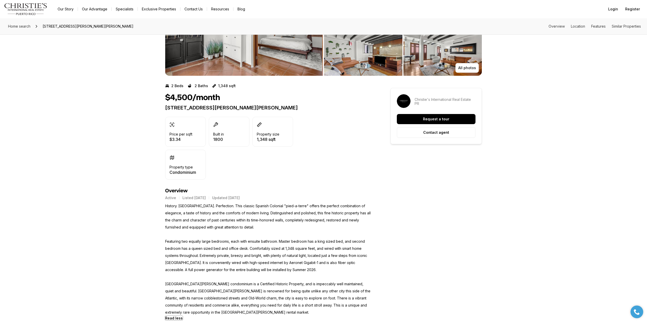
scroll to position [0, 0]
